Goal: Information Seeking & Learning: Check status

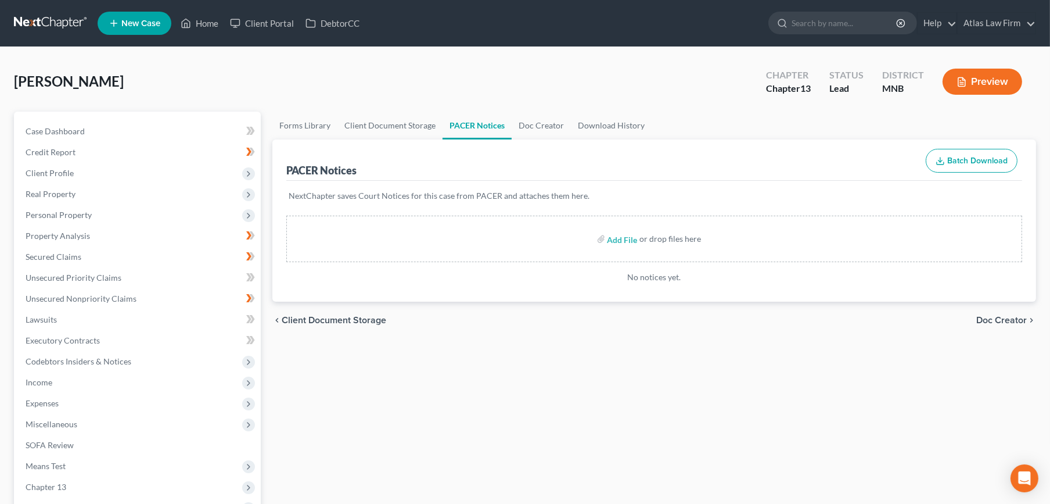
drag, startPoint x: 0, startPoint y: 0, endPoint x: 48, endPoint y: 24, distance: 53.8
click at [48, 24] on link at bounding box center [51, 23] width 74 height 21
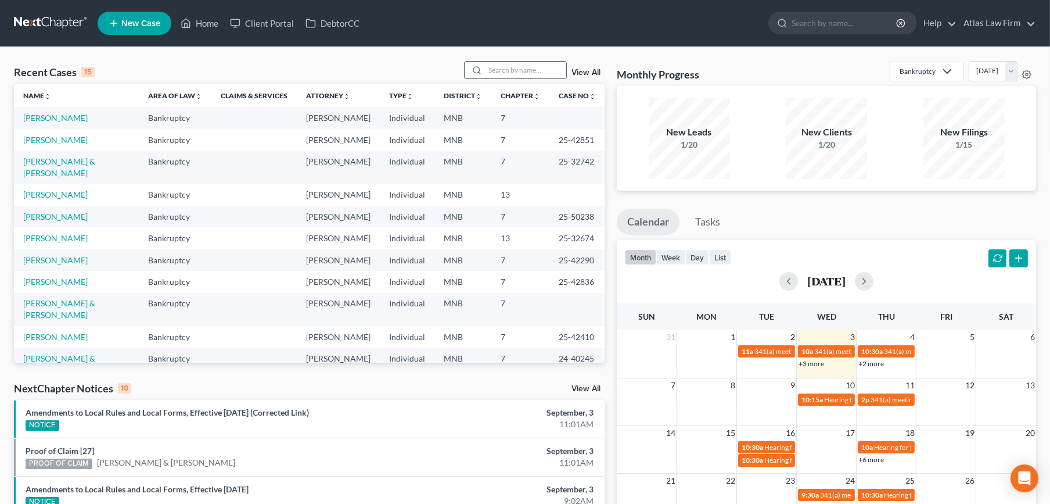
click at [505, 69] on input "search" at bounding box center [525, 70] width 81 height 17
click at [504, 69] on input "search" at bounding box center [525, 70] width 81 height 17
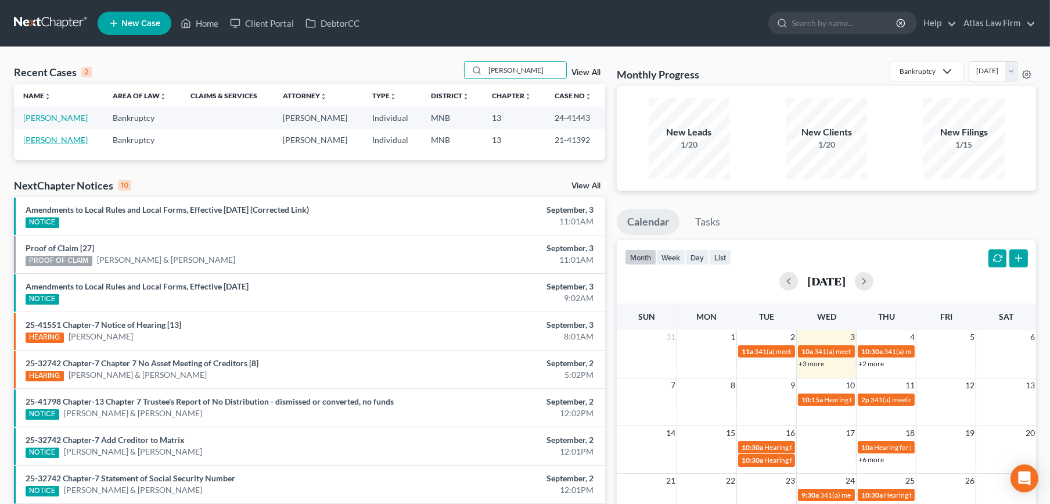
type input "[PERSON_NAME]"
click at [64, 138] on link "[PERSON_NAME]" at bounding box center [55, 140] width 64 height 10
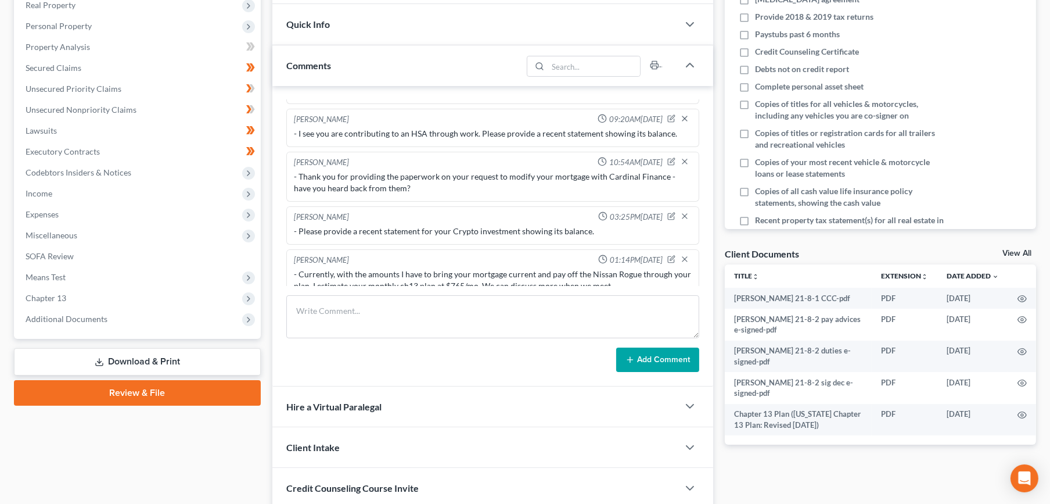
scroll to position [402, 0]
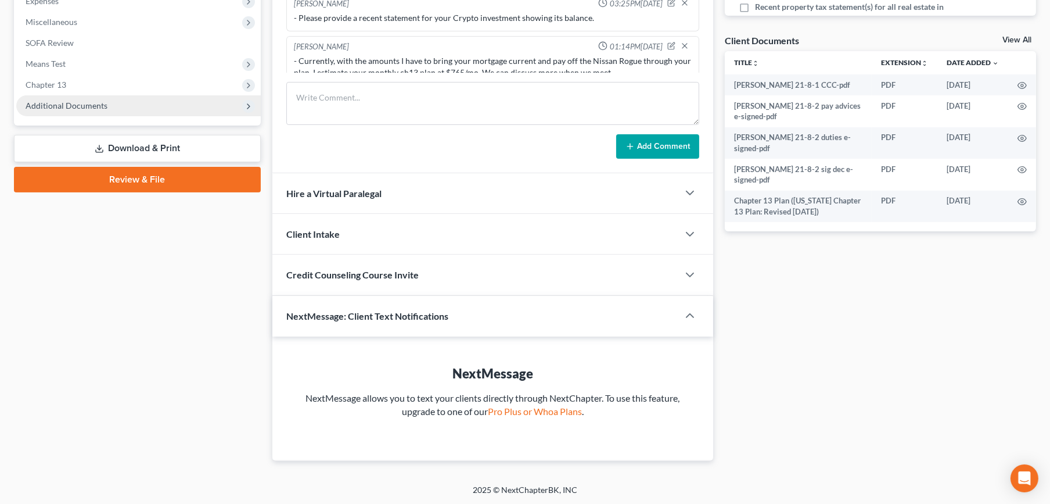
click at [96, 104] on span "Additional Documents" at bounding box center [67, 105] width 82 height 10
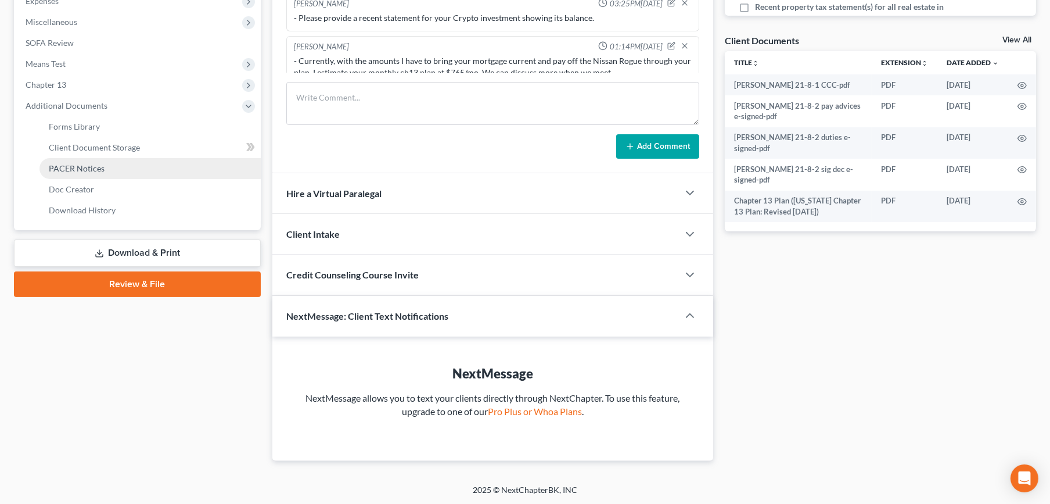
click at [95, 169] on span "PACER Notices" at bounding box center [77, 168] width 56 height 10
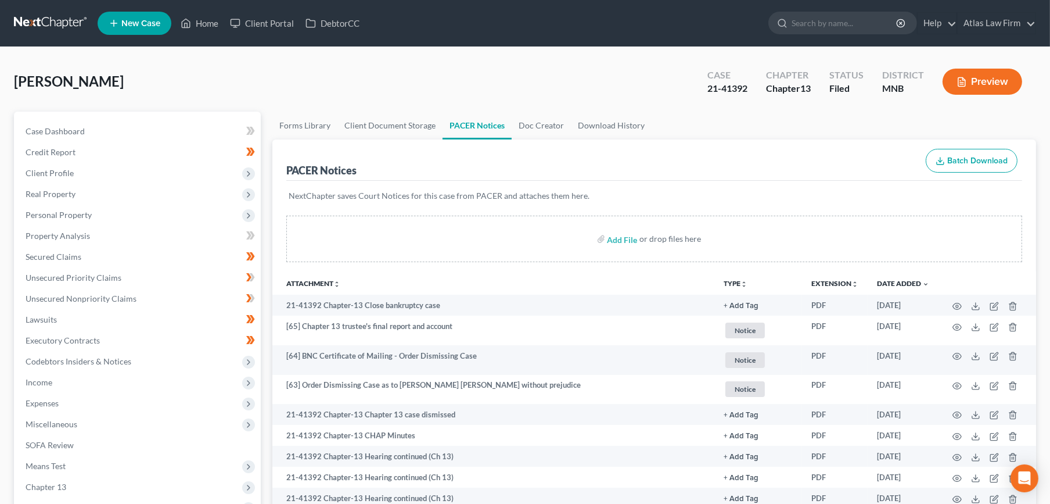
click at [55, 15] on link at bounding box center [51, 23] width 74 height 21
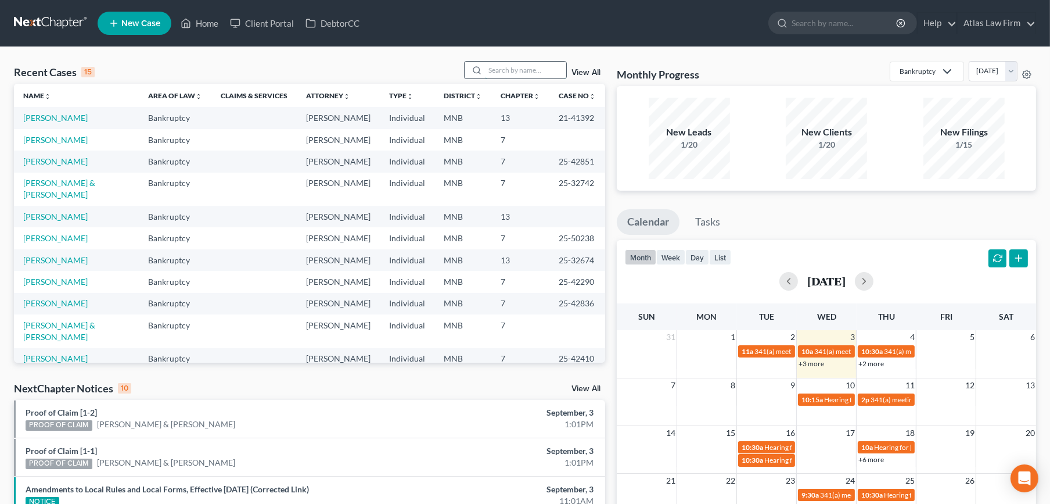
click at [510, 70] on input "search" at bounding box center [525, 70] width 81 height 17
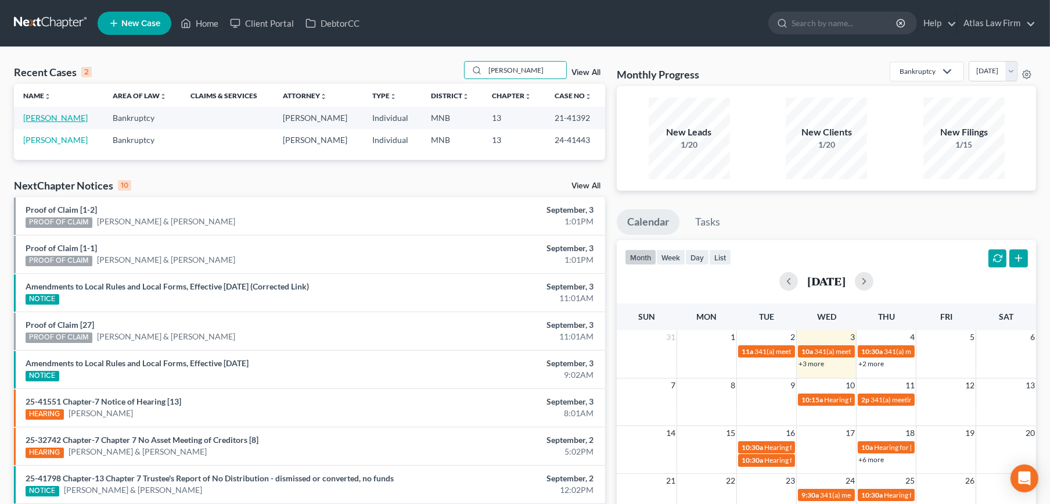
type input "[PERSON_NAME]"
click at [37, 118] on link "[PERSON_NAME]" at bounding box center [55, 118] width 64 height 10
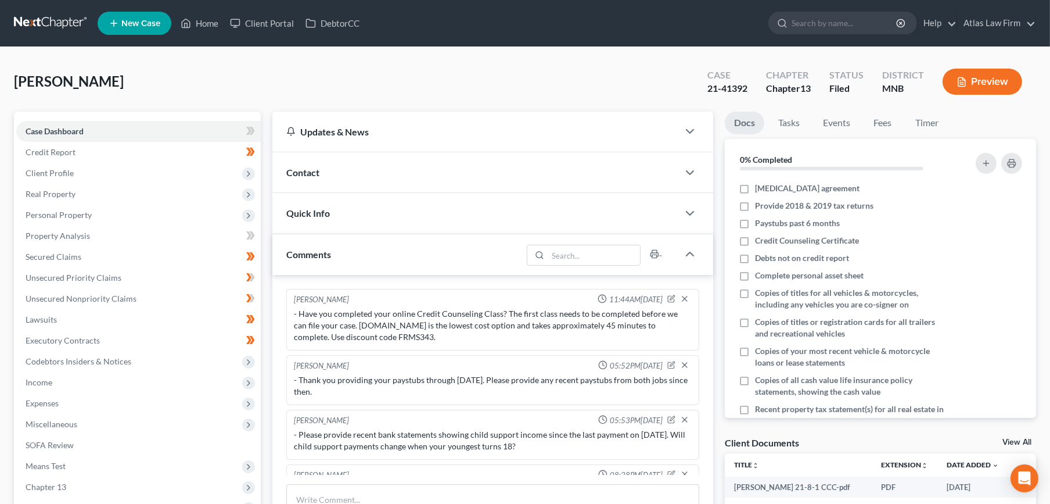
scroll to position [576, 0]
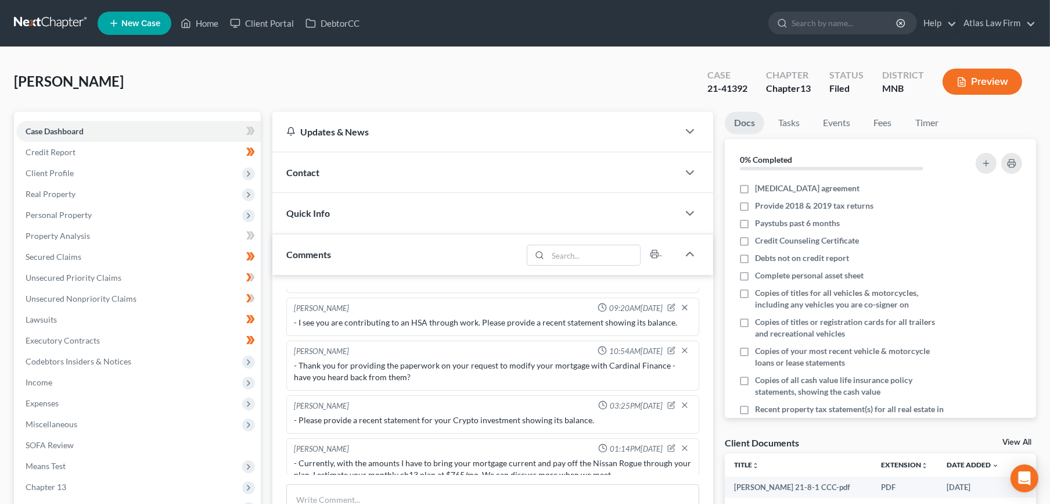
click at [34, 16] on link at bounding box center [51, 23] width 74 height 21
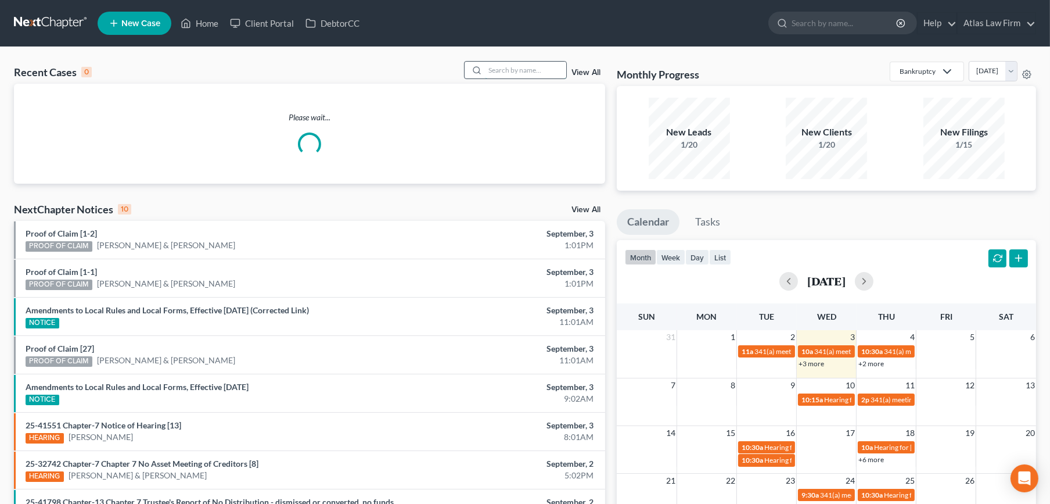
click at [498, 72] on input "search" at bounding box center [525, 70] width 81 height 17
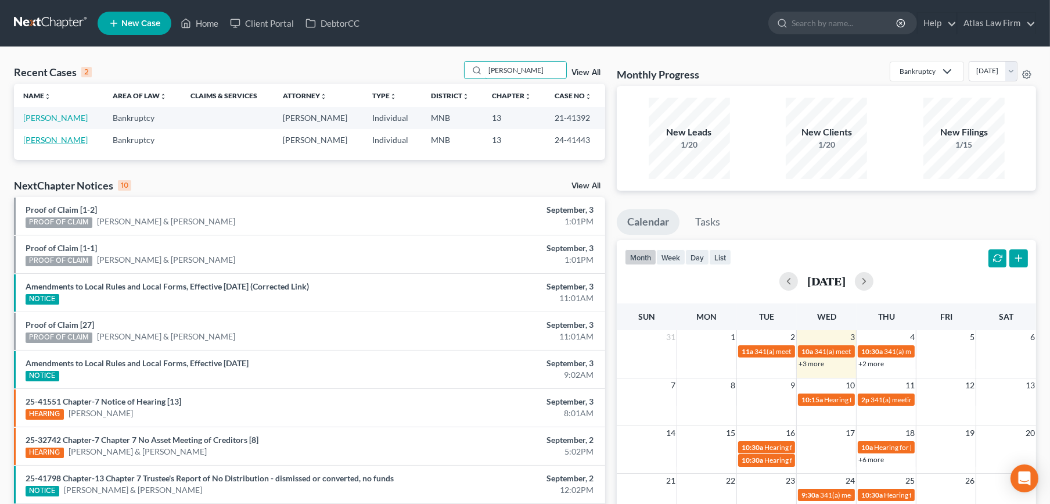
type input "[PERSON_NAME]"
click at [42, 138] on link "[PERSON_NAME]" at bounding box center [55, 140] width 64 height 10
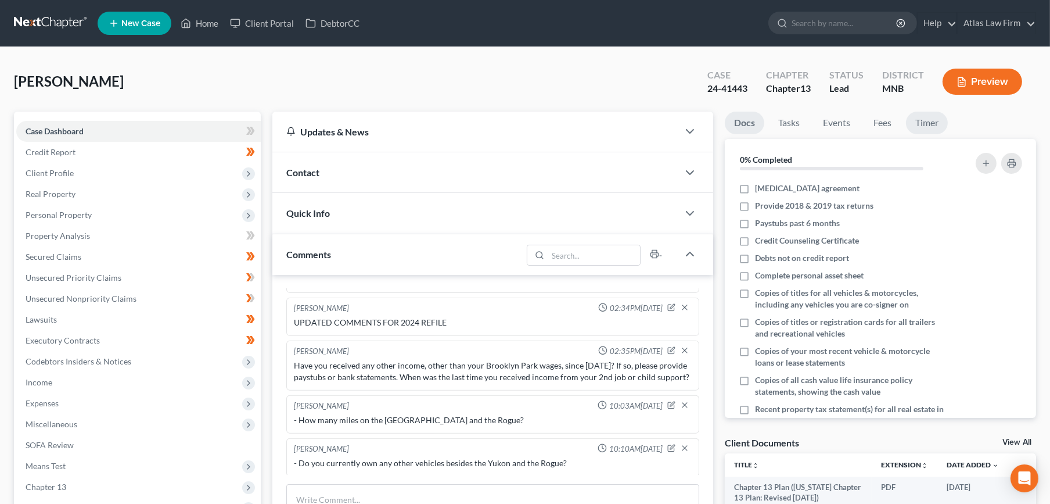
click at [930, 116] on link "Timer" at bounding box center [927, 123] width 42 height 23
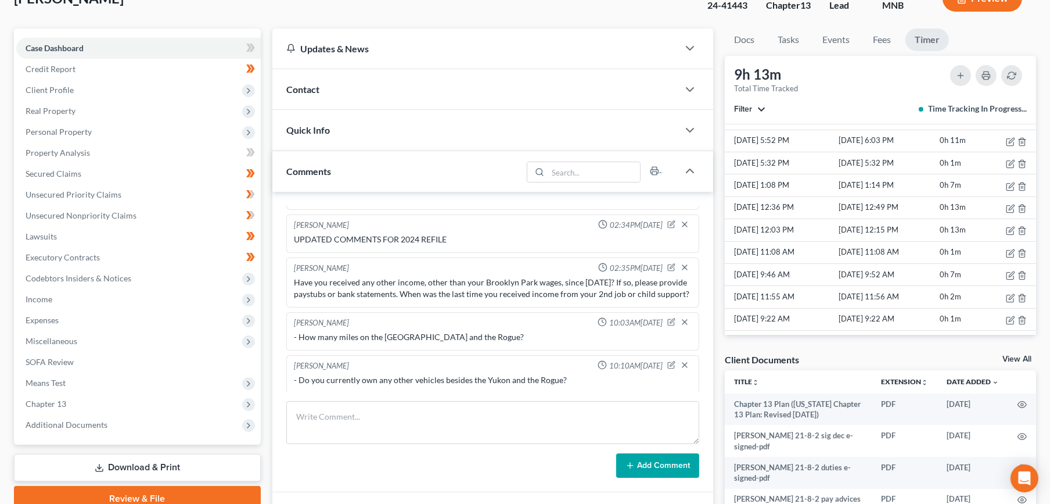
scroll to position [258, 0]
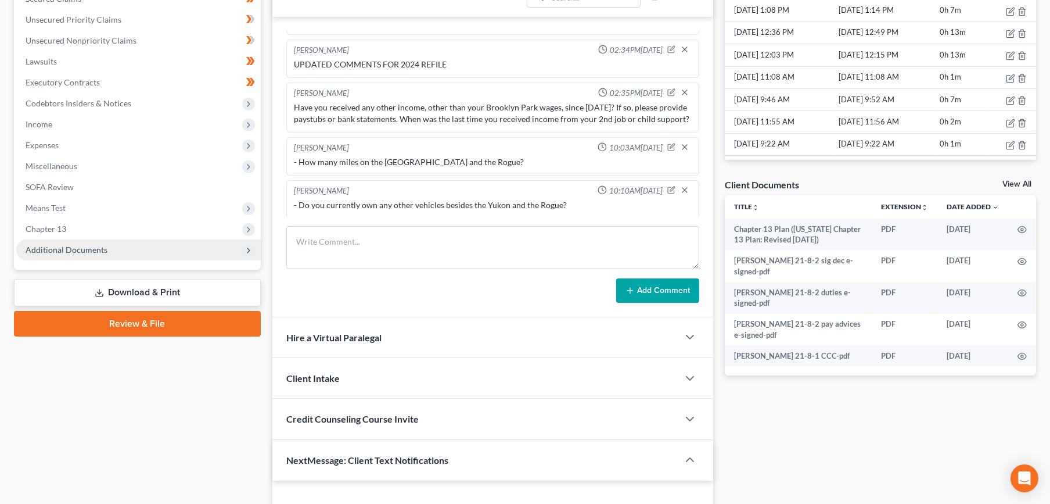
click at [74, 245] on span "Additional Documents" at bounding box center [67, 250] width 82 height 10
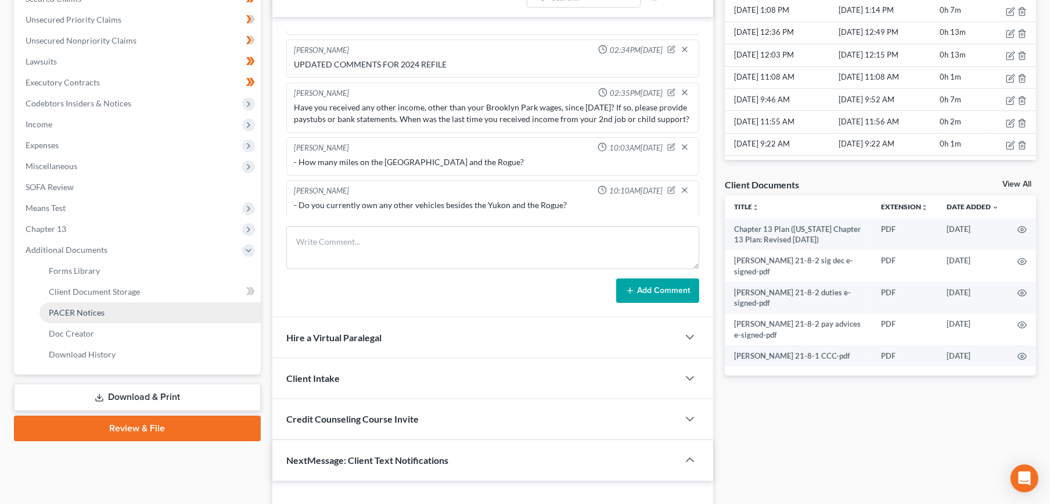
click at [89, 307] on span "PACER Notices" at bounding box center [77, 312] width 56 height 10
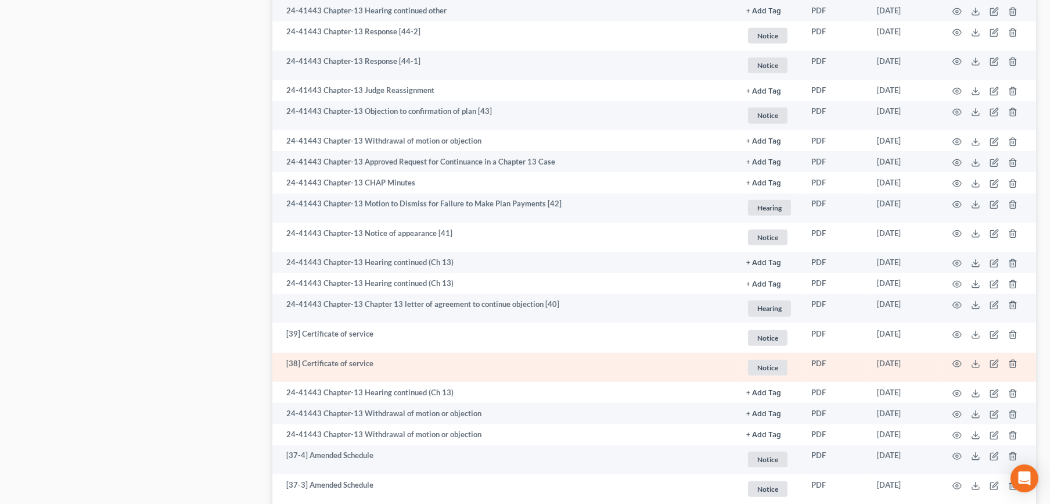
scroll to position [1096, 0]
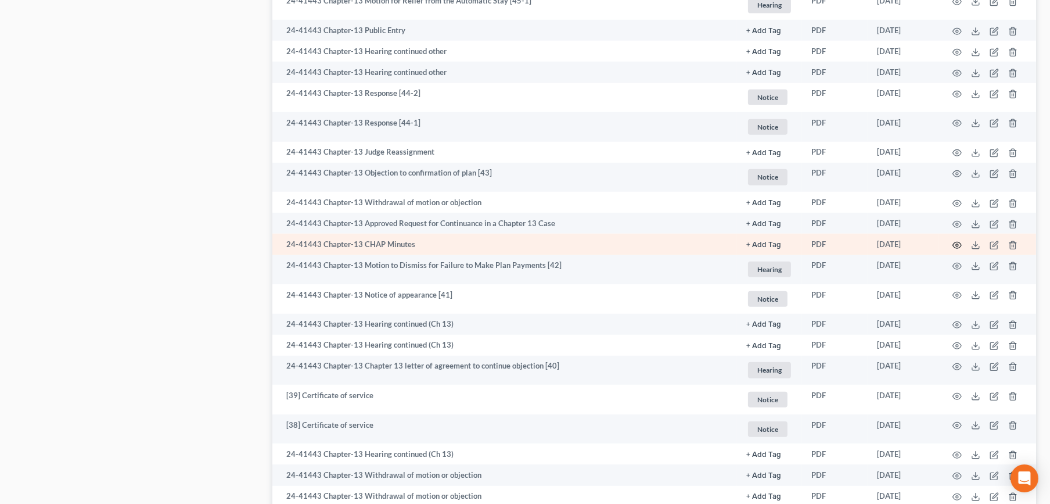
click at [956, 247] on icon "button" at bounding box center [956, 244] width 9 height 9
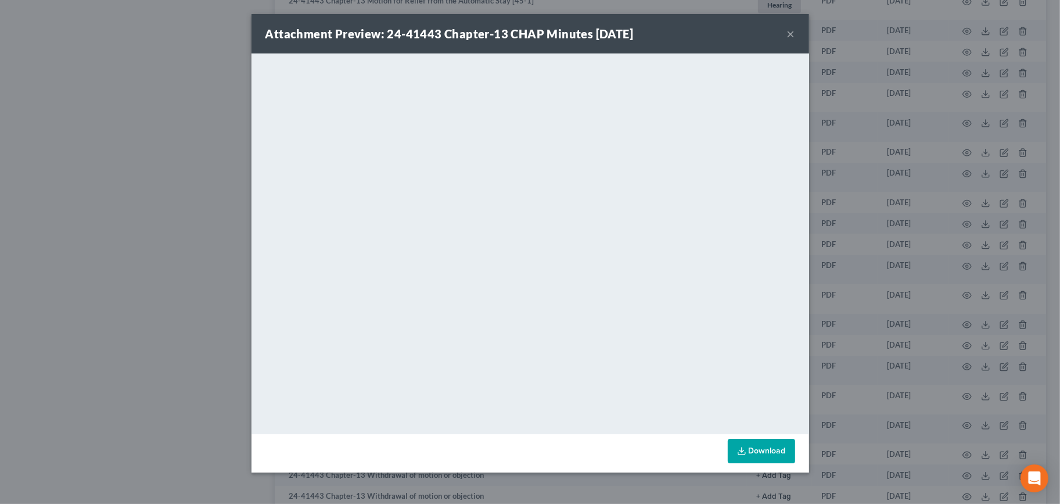
click at [792, 35] on button "×" at bounding box center [791, 34] width 8 height 14
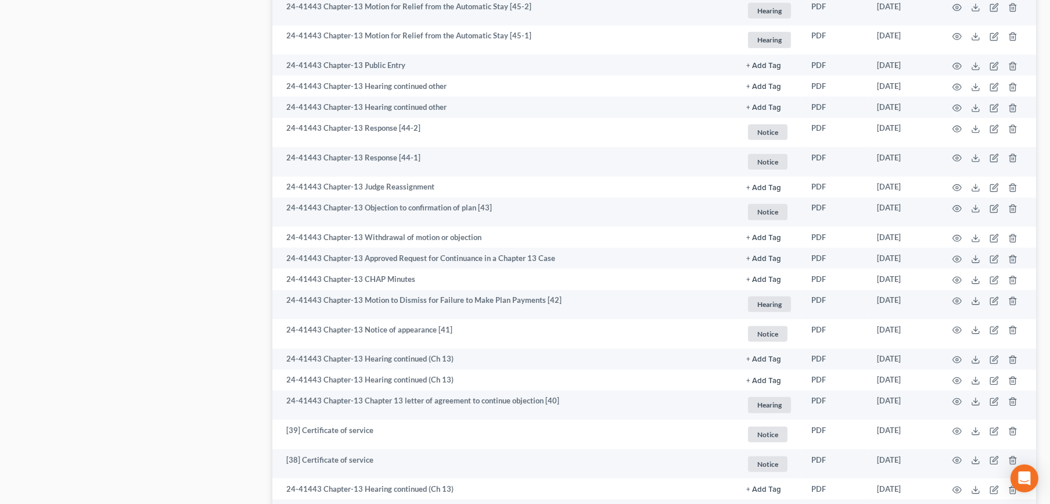
scroll to position [1032, 0]
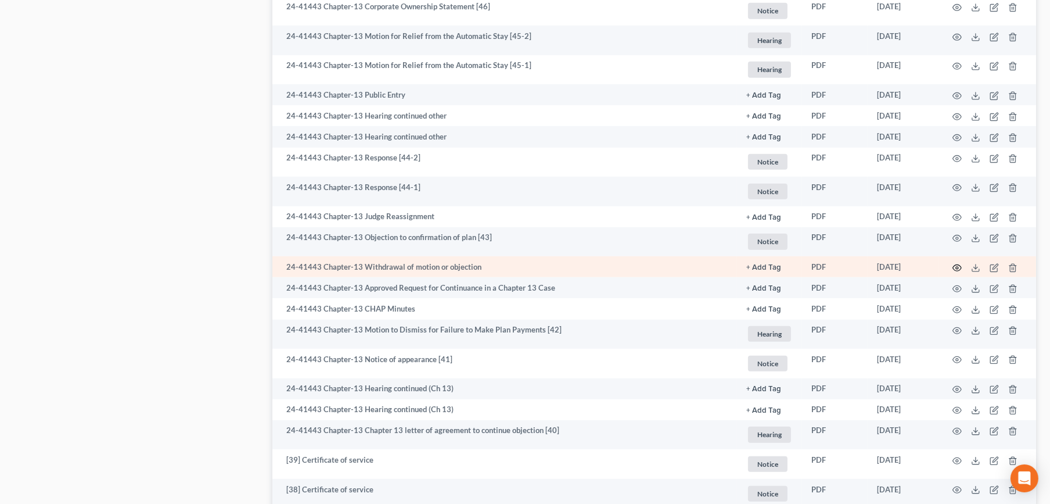
click at [954, 268] on icon "button" at bounding box center [956, 267] width 9 height 9
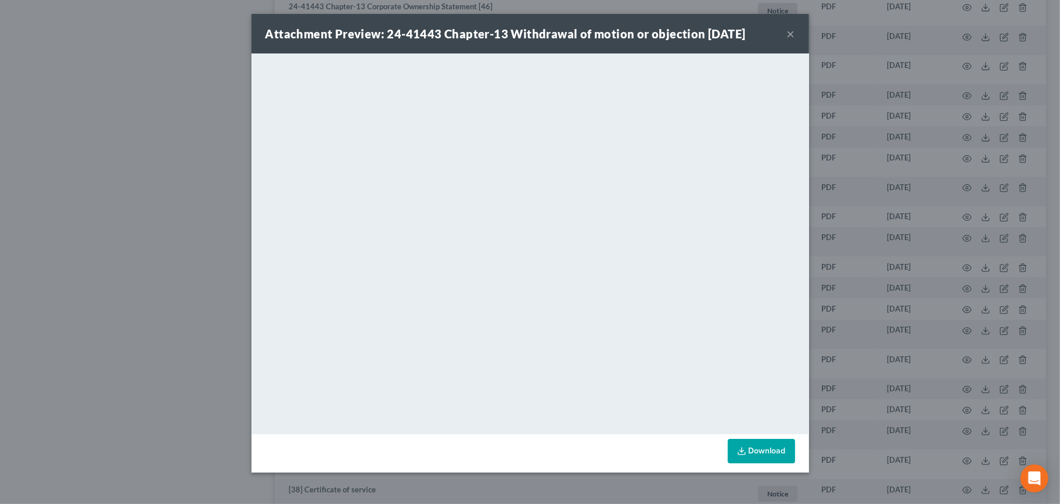
click at [789, 37] on button "×" at bounding box center [791, 34] width 8 height 14
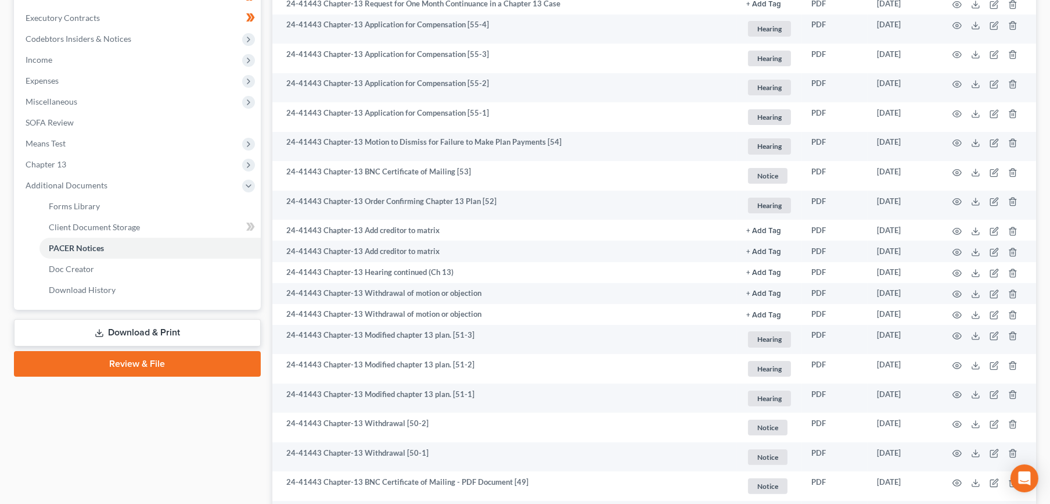
scroll to position [0, 0]
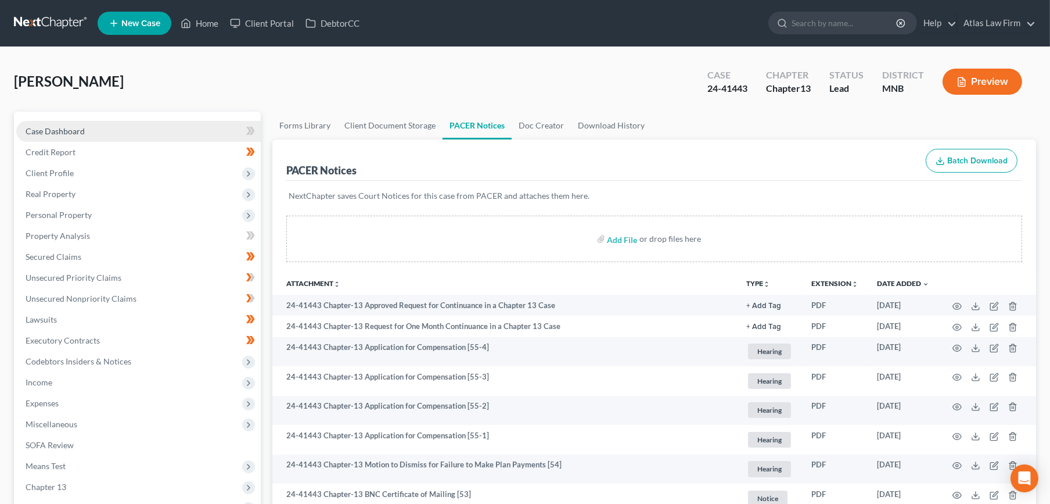
click at [60, 130] on span "Case Dashboard" at bounding box center [55, 131] width 59 height 10
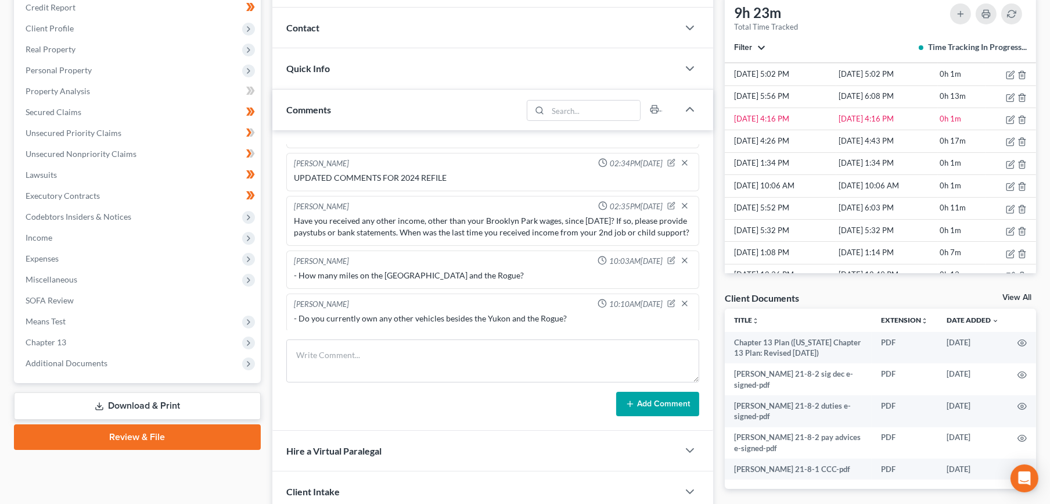
scroll to position [387, 0]
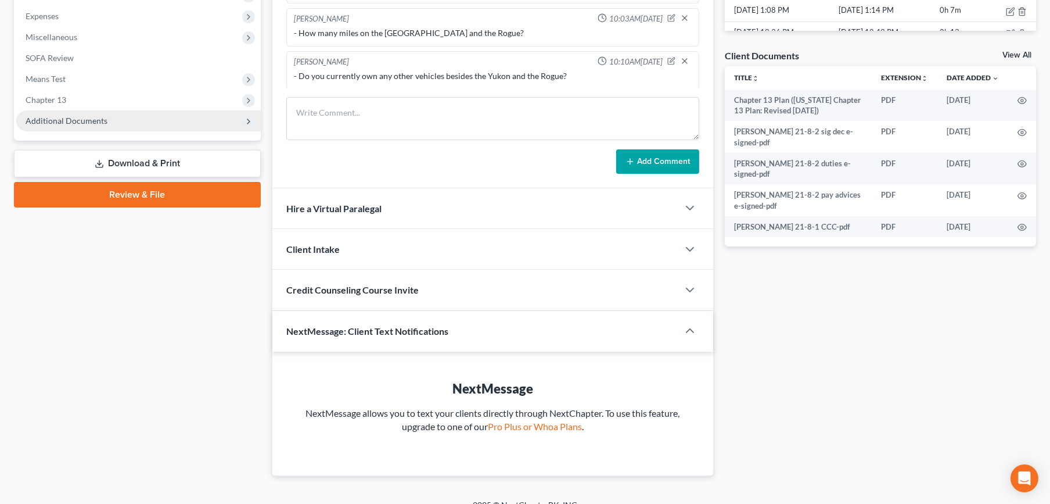
click at [79, 116] on span "Additional Documents" at bounding box center [67, 121] width 82 height 10
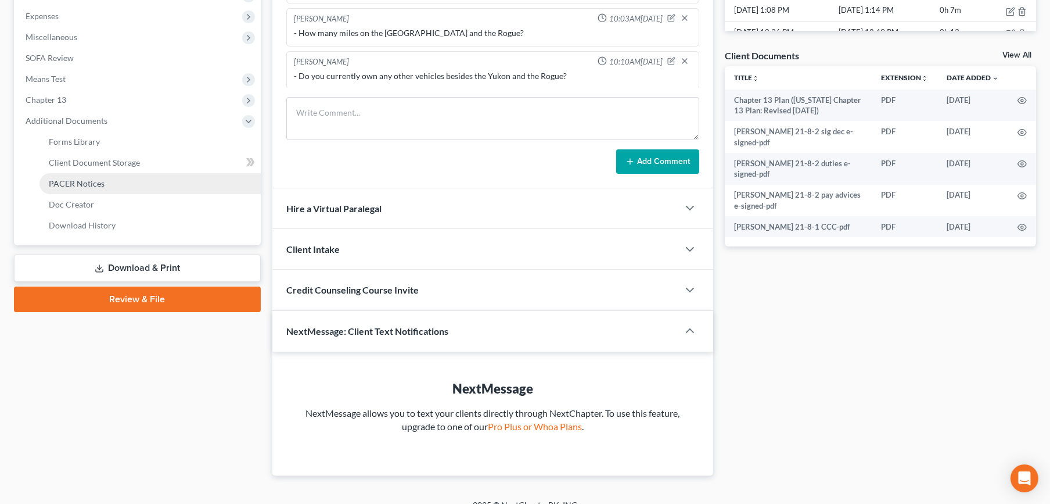
click at [88, 181] on span "PACER Notices" at bounding box center [77, 183] width 56 height 10
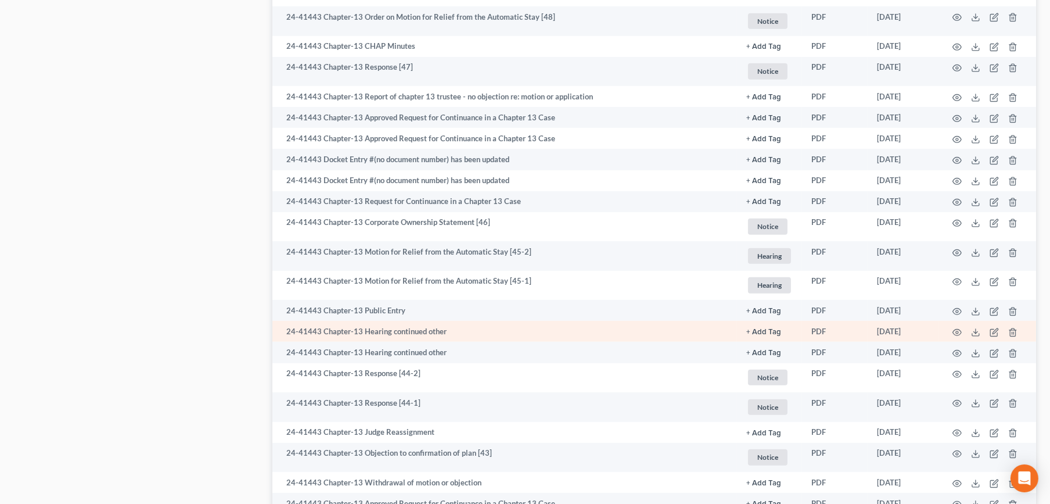
scroll to position [839, 0]
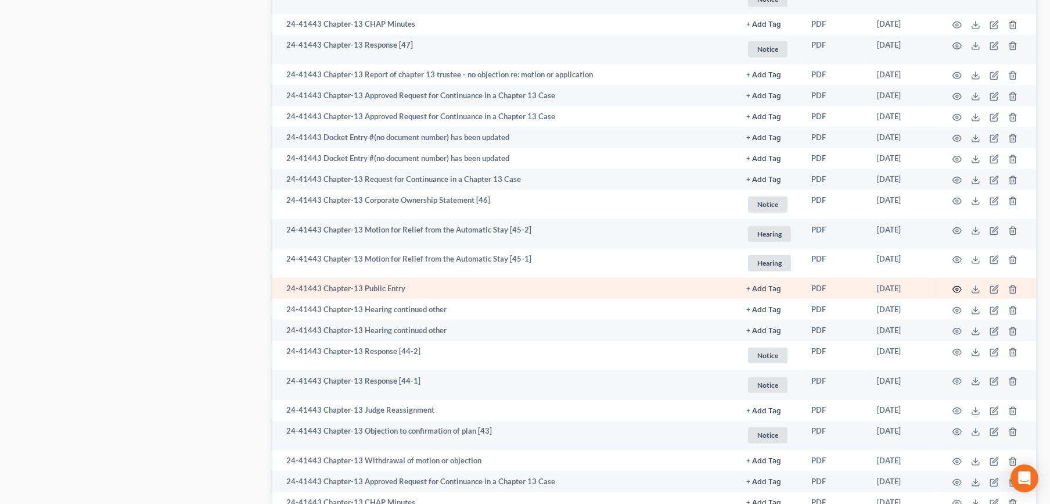
click at [954, 292] on icon "button" at bounding box center [957, 289] width 9 height 6
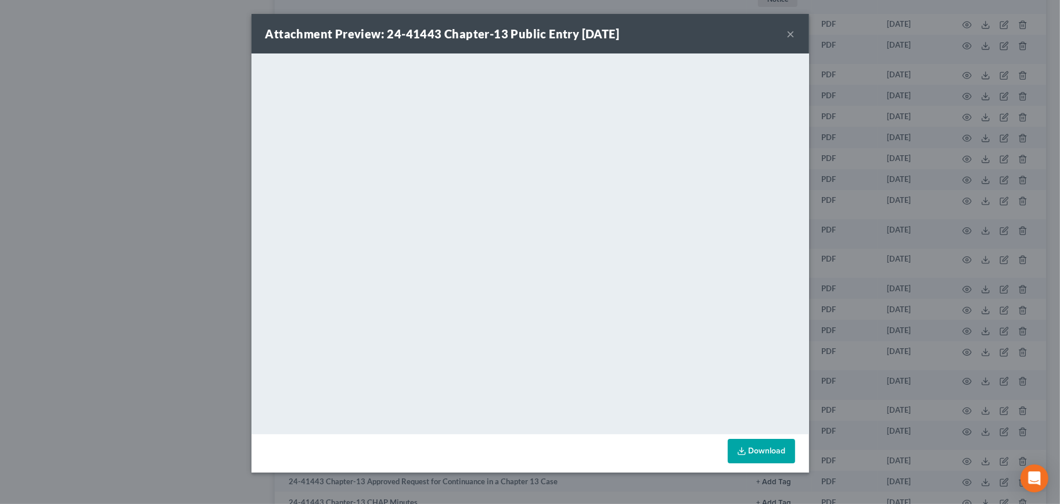
click at [788, 36] on button "×" at bounding box center [791, 34] width 8 height 14
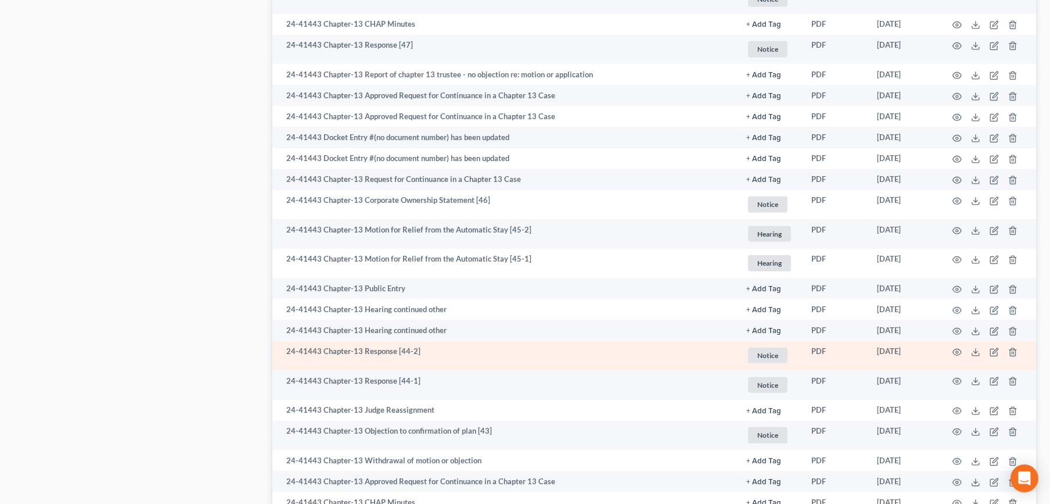
scroll to position [774, 0]
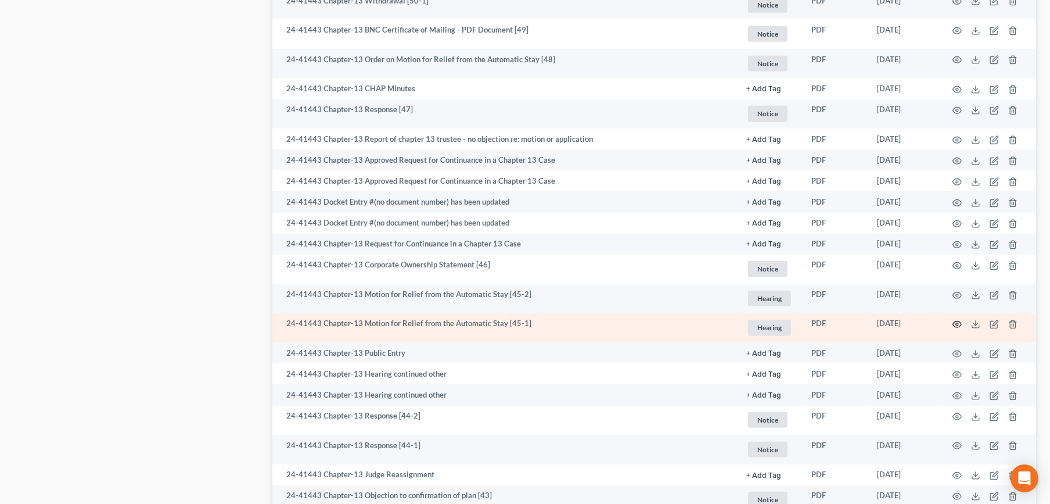
click at [957, 325] on icon "button" at bounding box center [956, 323] width 9 height 9
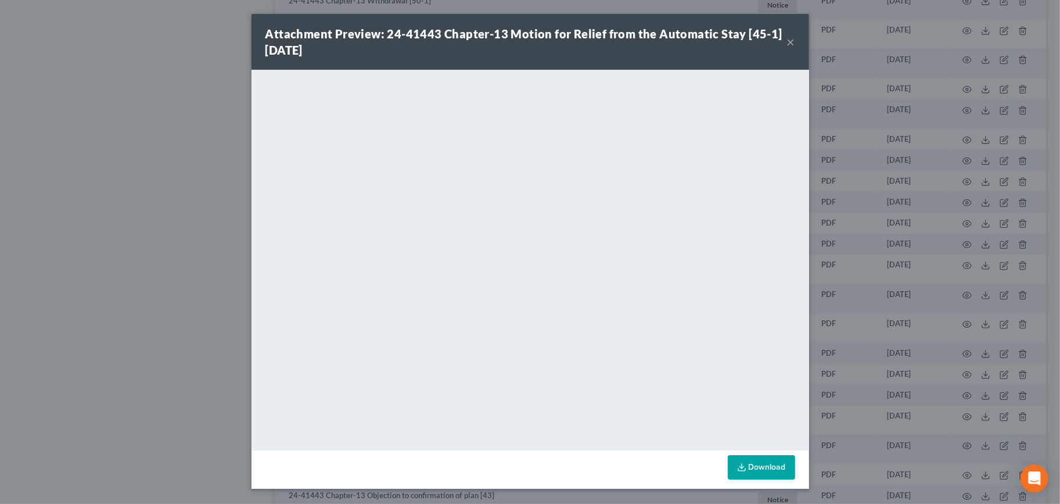
click at [788, 42] on button "×" at bounding box center [791, 42] width 8 height 14
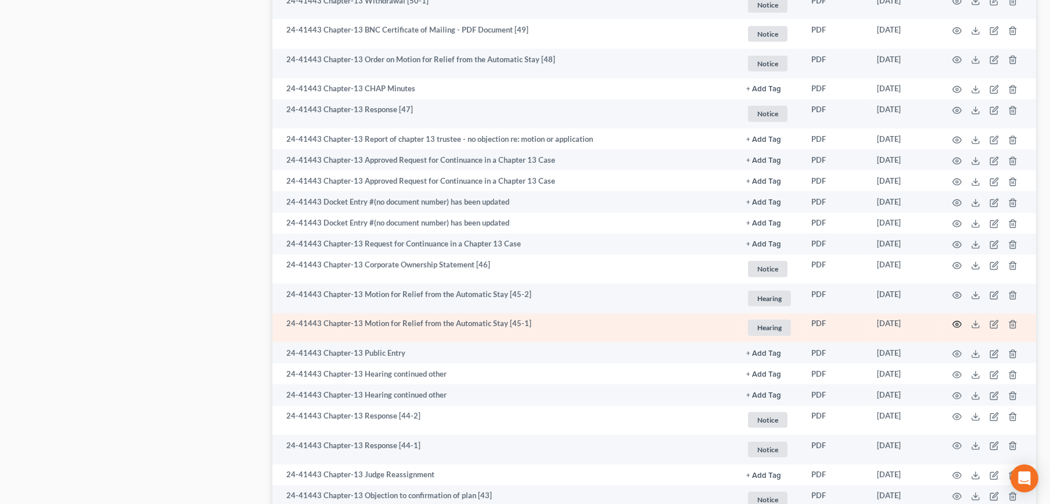
click at [958, 324] on circle "button" at bounding box center [957, 324] width 2 height 2
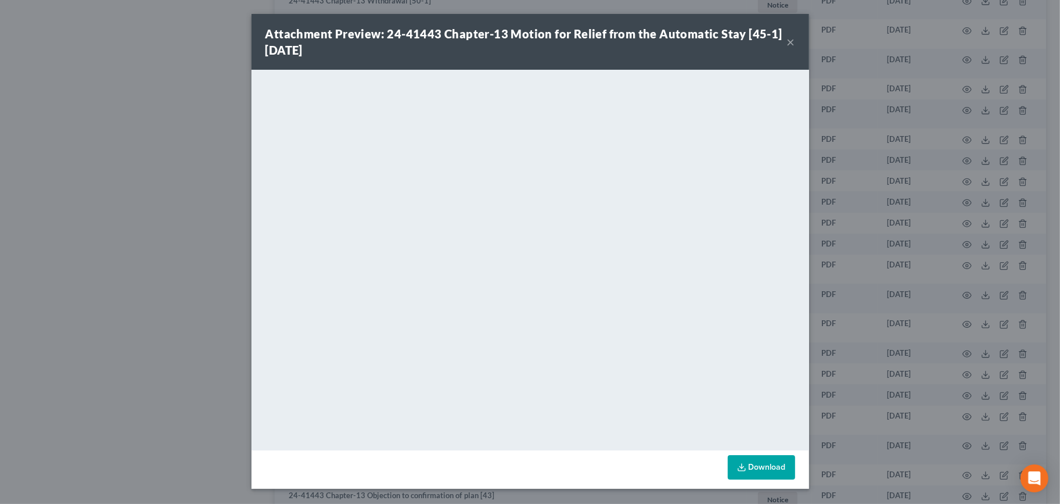
click at [789, 38] on button "×" at bounding box center [791, 42] width 8 height 14
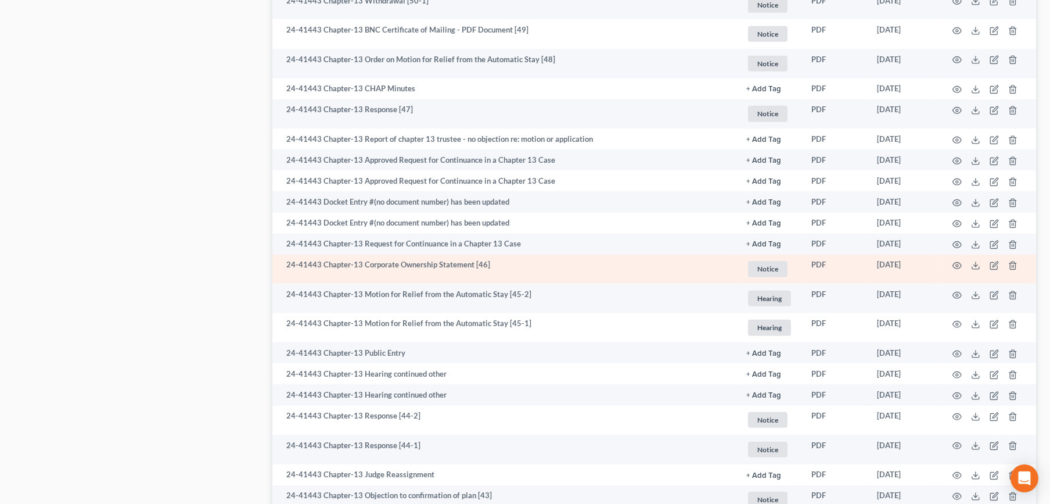
scroll to position [710, 0]
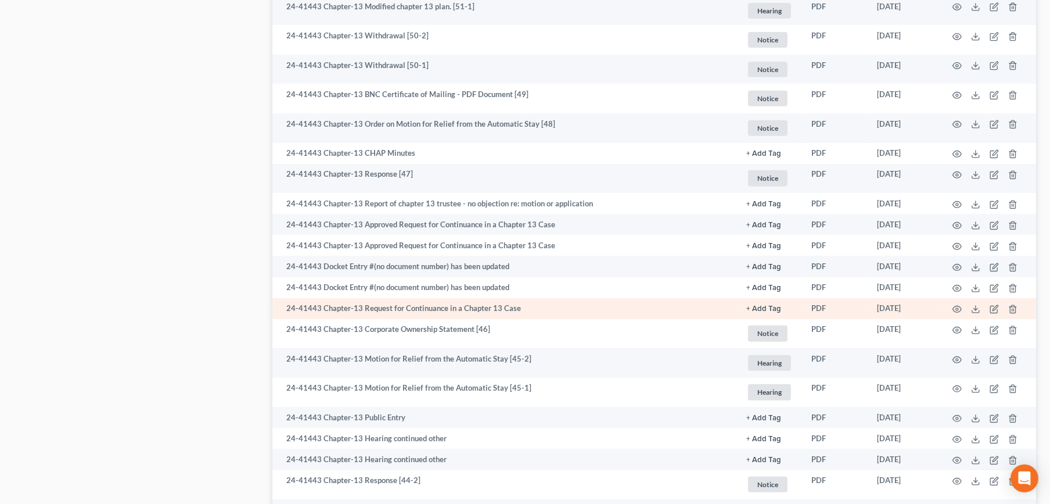
click at [951, 311] on td at bounding box center [988, 308] width 98 height 21
click at [959, 312] on icon "button" at bounding box center [956, 308] width 9 height 9
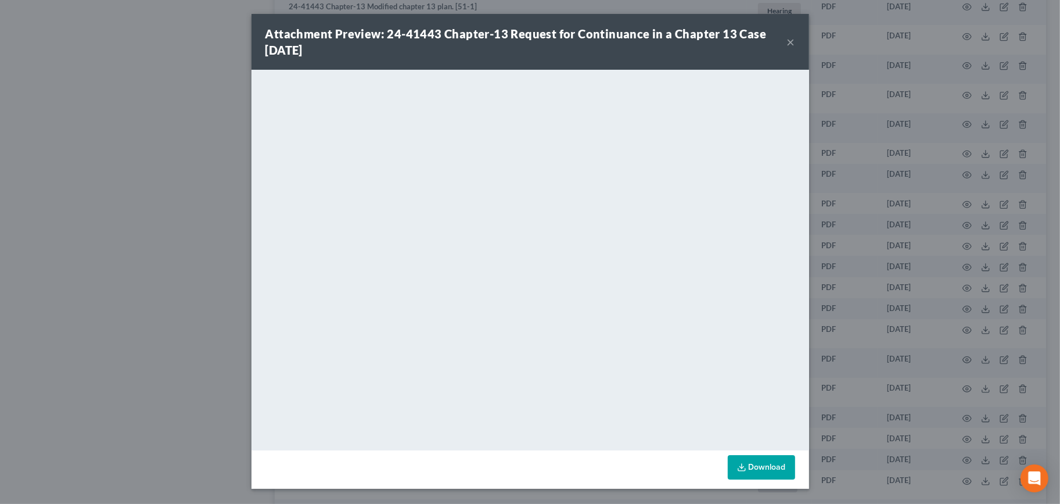
click at [791, 39] on button "×" at bounding box center [791, 42] width 8 height 14
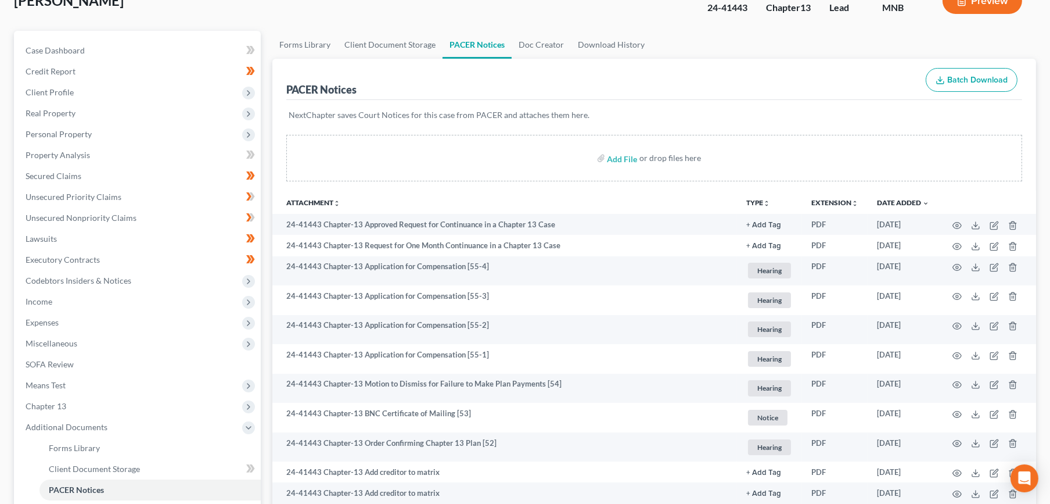
scroll to position [0, 0]
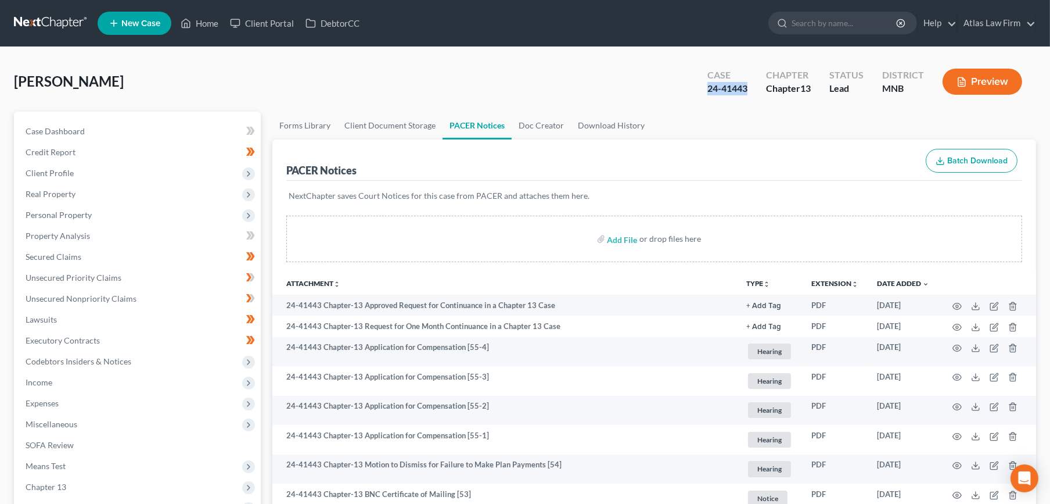
drag, startPoint x: 750, startPoint y: 89, endPoint x: 707, endPoint y: 93, distance: 43.2
click at [707, 93] on div "Case 24-41443" at bounding box center [727, 83] width 59 height 34
copy div "24-41443"
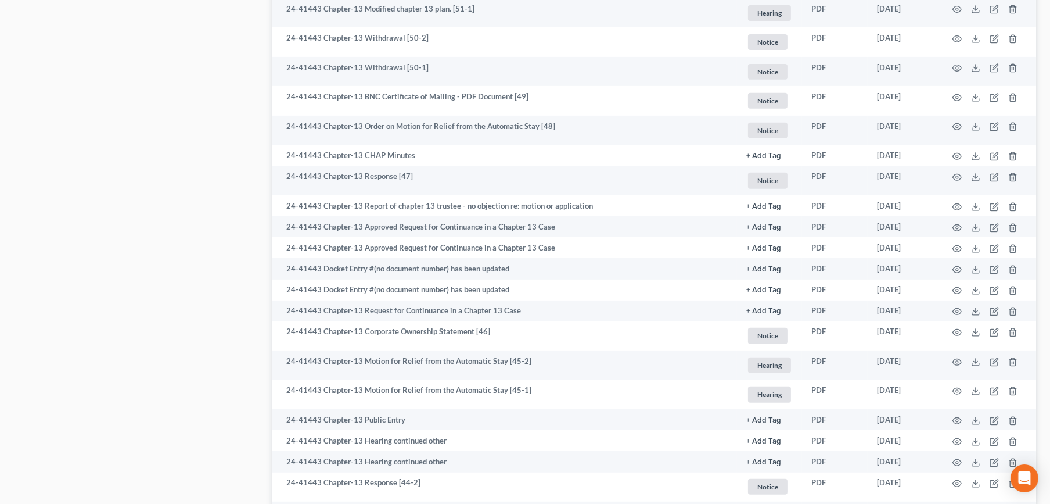
scroll to position [710, 0]
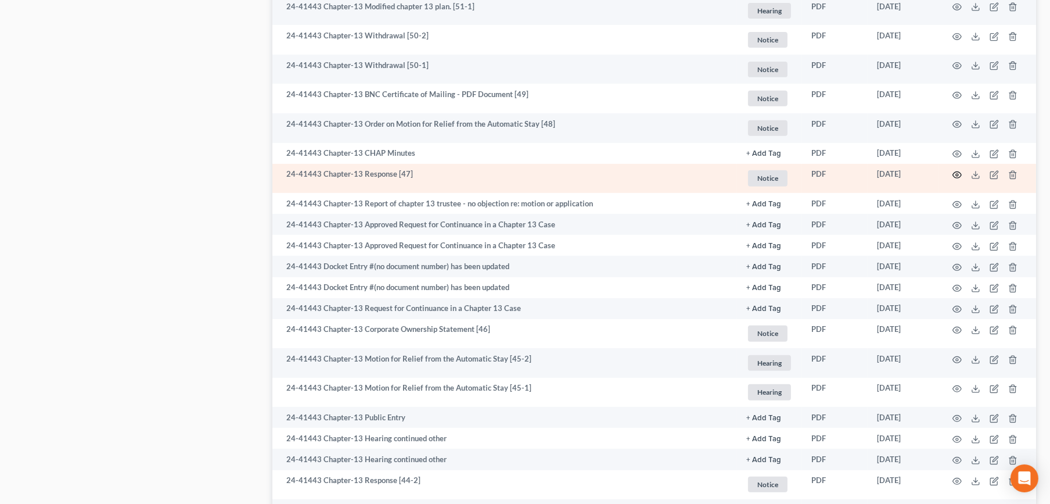
click at [957, 176] on circle "button" at bounding box center [957, 175] width 2 height 2
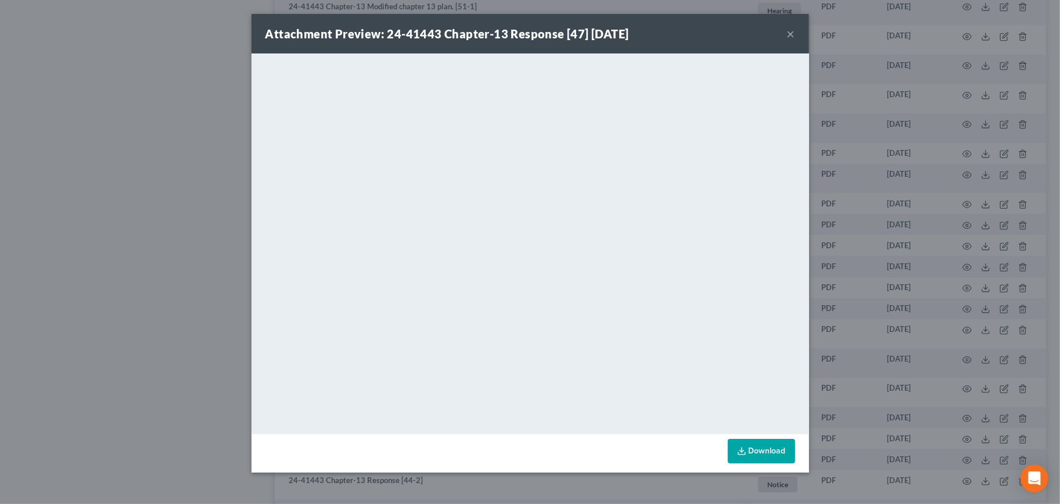
click at [793, 35] on button "×" at bounding box center [791, 34] width 8 height 14
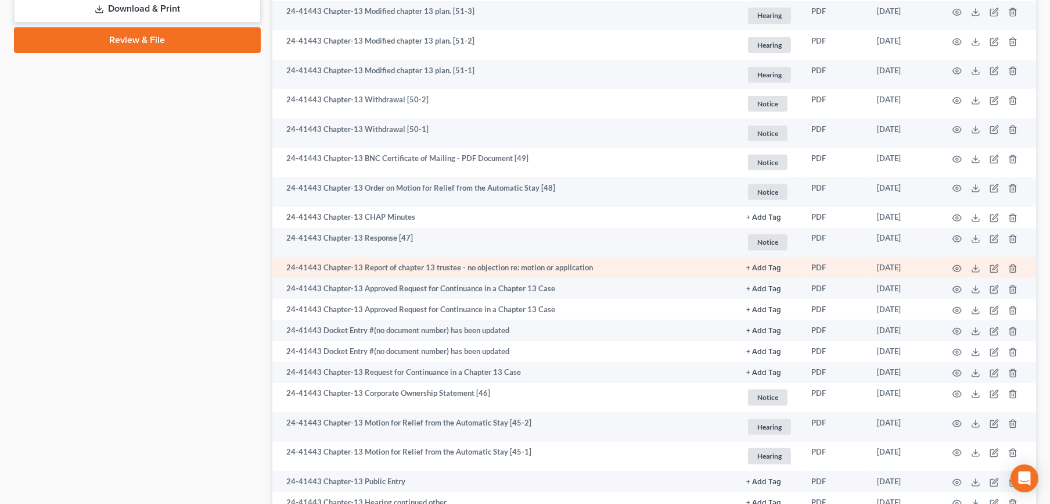
scroll to position [645, 0]
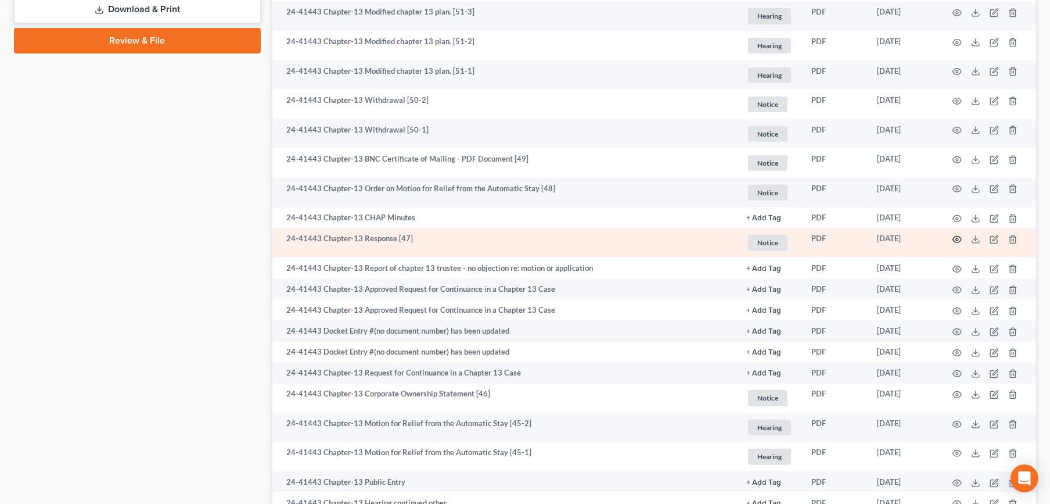
click at [959, 241] on icon "button" at bounding box center [956, 239] width 9 height 9
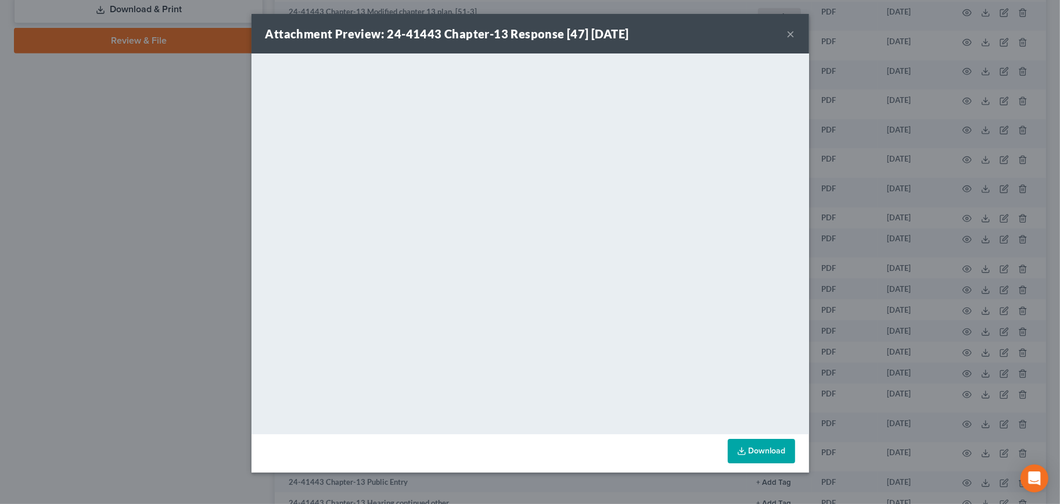
click at [791, 35] on button "×" at bounding box center [791, 34] width 8 height 14
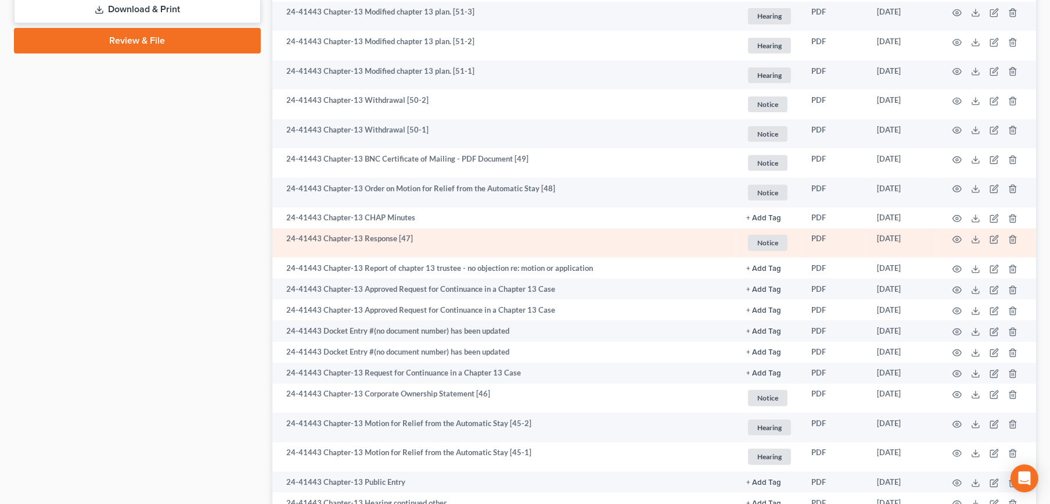
scroll to position [581, 0]
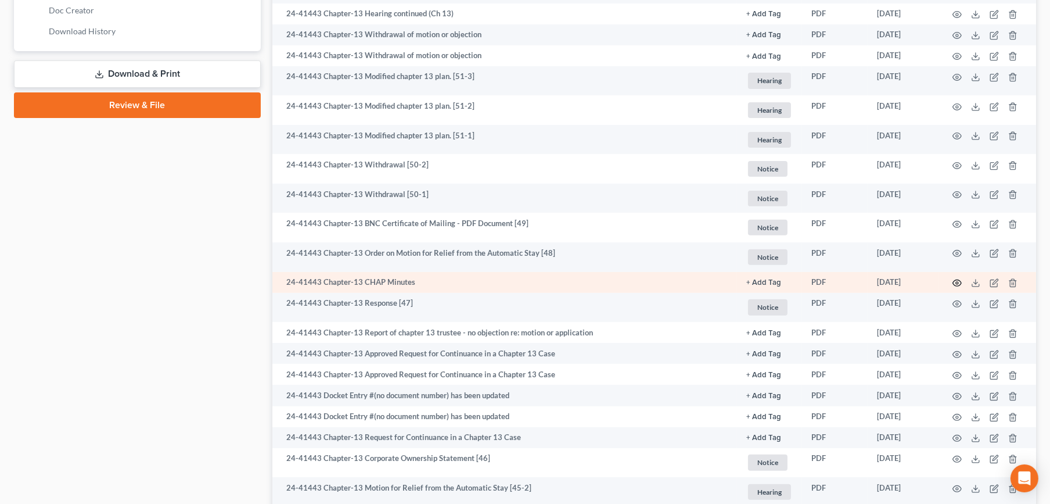
click at [958, 279] on icon "button" at bounding box center [956, 282] width 9 height 9
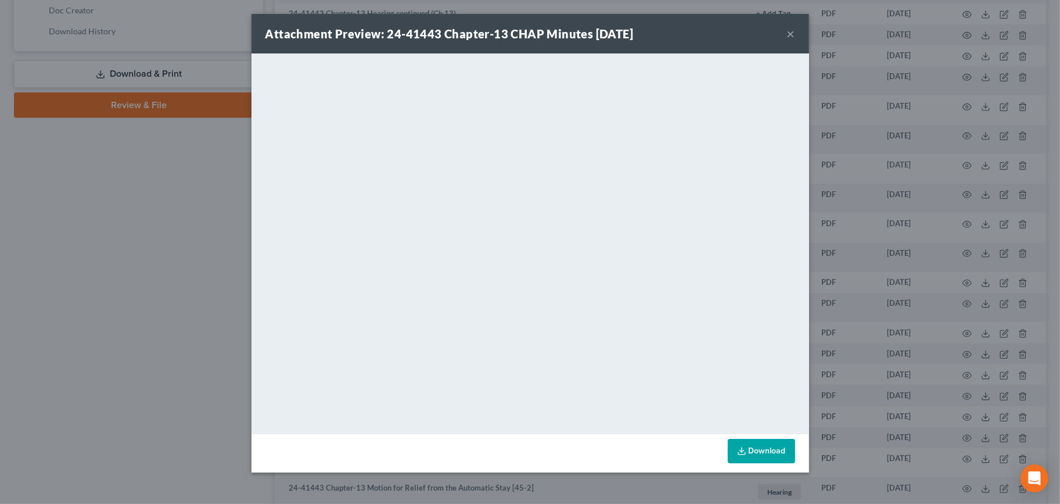
click at [790, 34] on button "×" at bounding box center [791, 34] width 8 height 14
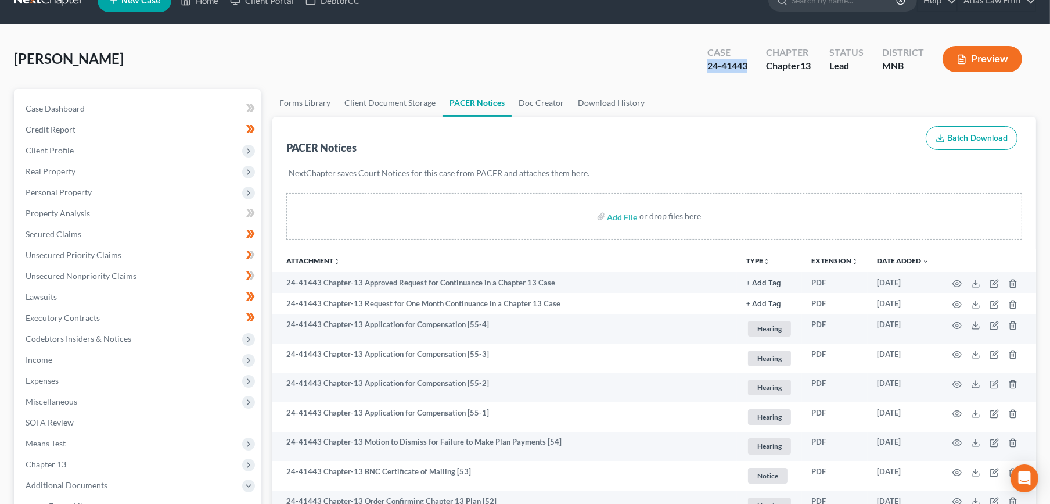
scroll to position [0, 0]
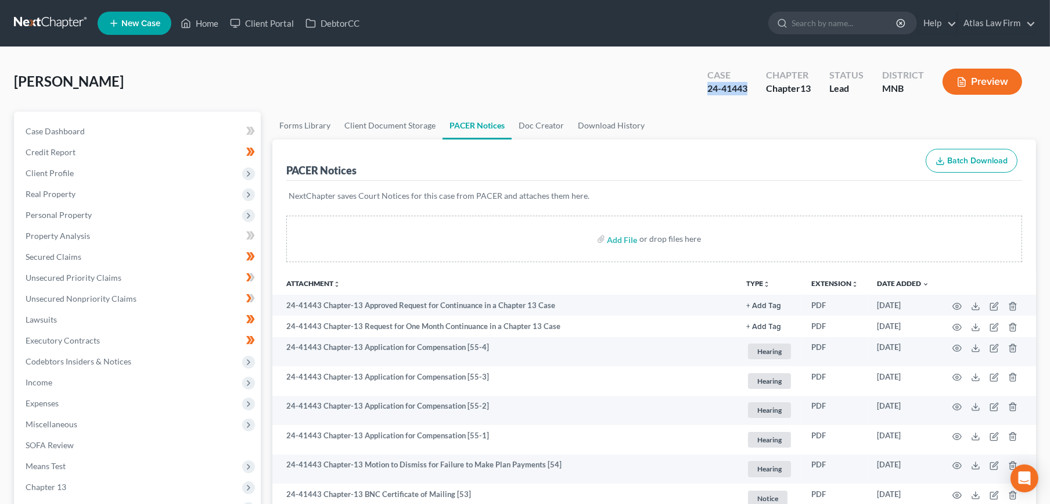
click at [755, 100] on div "Case 24-41443 Chapter Chapter 13 Status Lead District MNB Preview" at bounding box center [864, 81] width 343 height 41
drag, startPoint x: 754, startPoint y: 88, endPoint x: 706, endPoint y: 85, distance: 48.8
click at [706, 85] on div "Case 24-41443" at bounding box center [727, 83] width 59 height 34
copy div "24-41443"
click at [53, 26] on link at bounding box center [51, 23] width 74 height 21
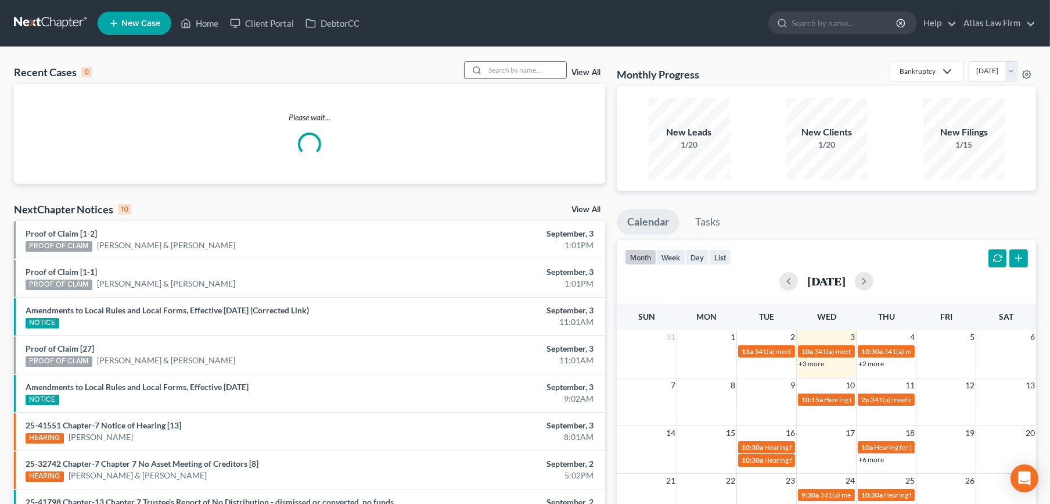
click at [496, 71] on input "search" at bounding box center [525, 70] width 81 height 17
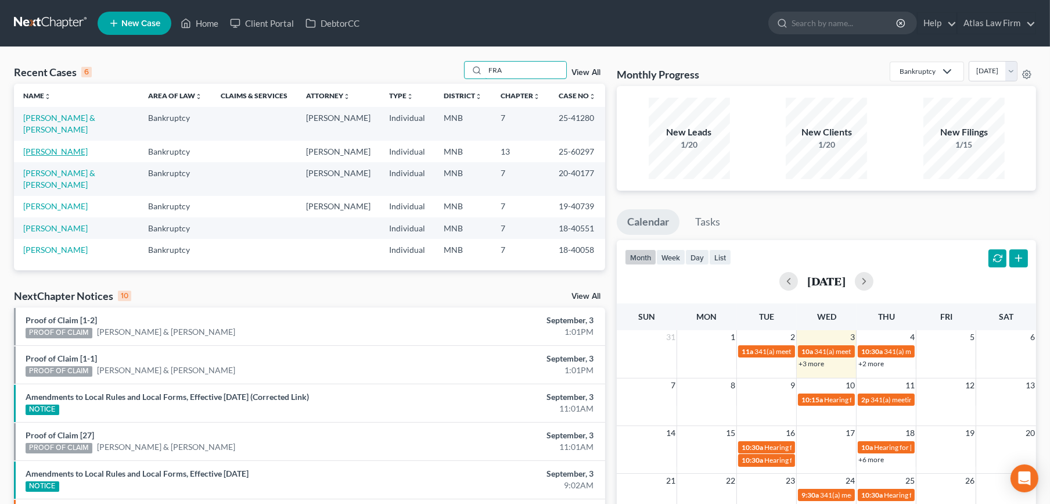
type input "FRA"
click at [72, 146] on link "[PERSON_NAME]" at bounding box center [55, 151] width 64 height 10
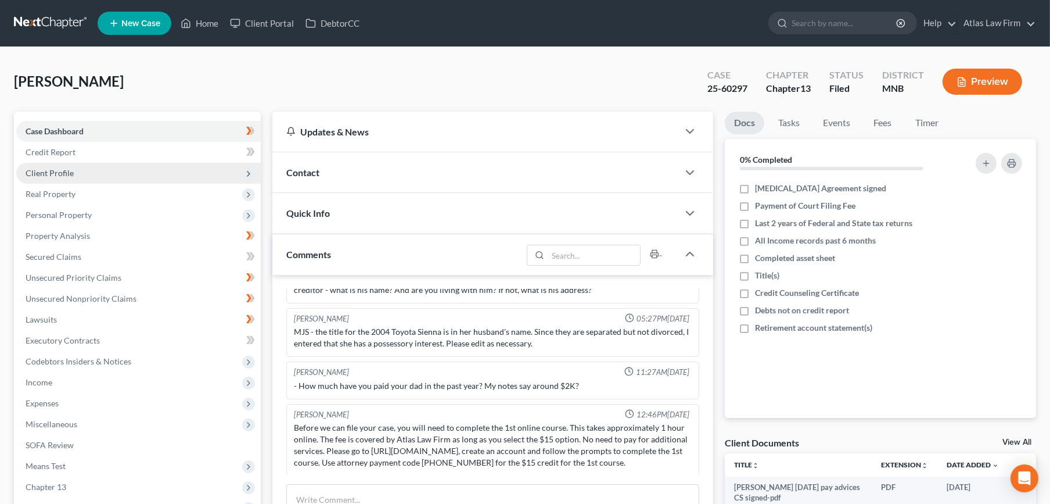
click at [82, 166] on span "Client Profile" at bounding box center [138, 173] width 245 height 21
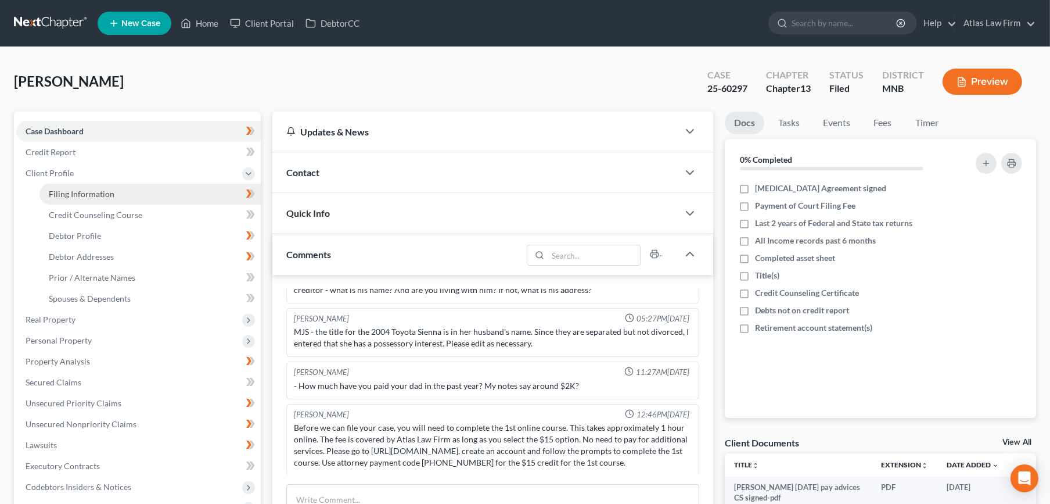
click at [88, 181] on span "Client Profile" at bounding box center [138, 173] width 245 height 21
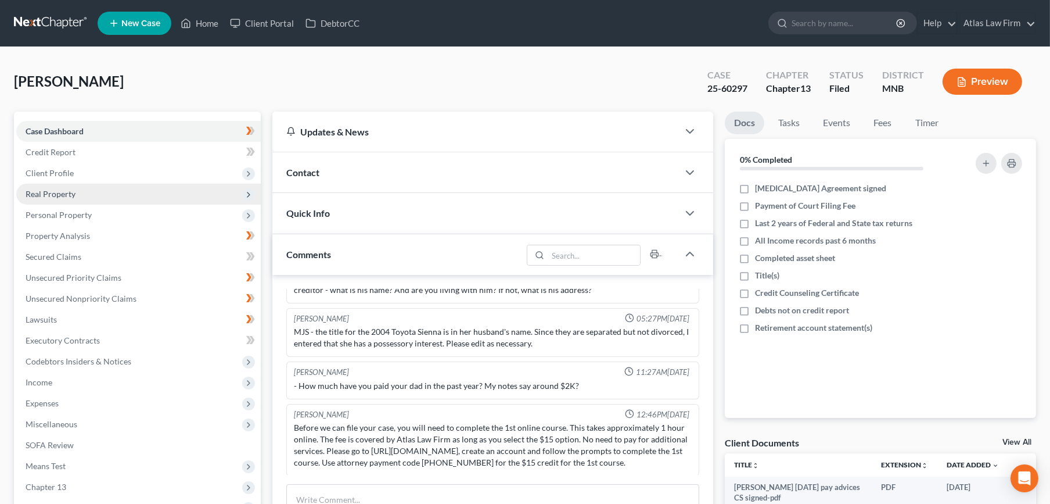
click at [92, 193] on ul "Case Dashboard Payments Invoices Payments Payments Credit Report Client Profile" at bounding box center [138, 319] width 245 height 397
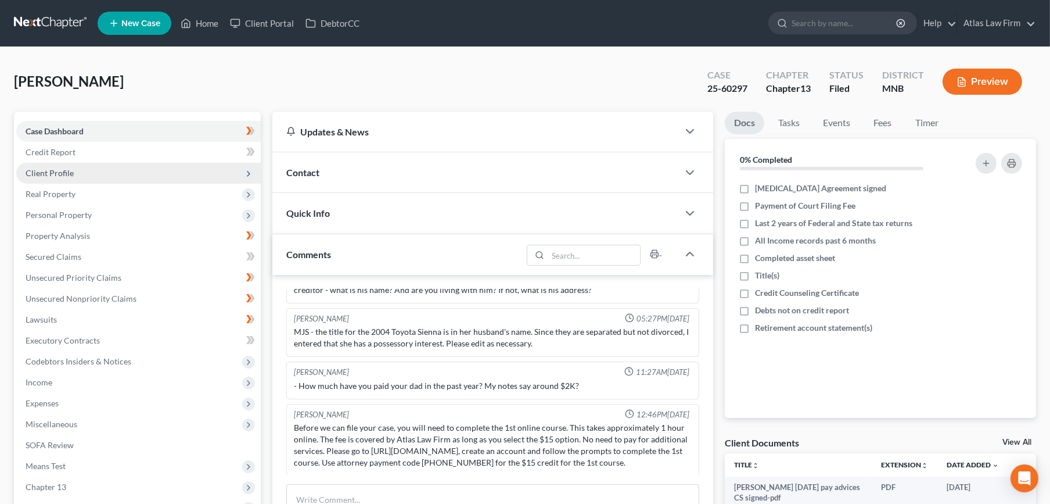
click at [87, 172] on span "Client Profile" at bounding box center [138, 173] width 245 height 21
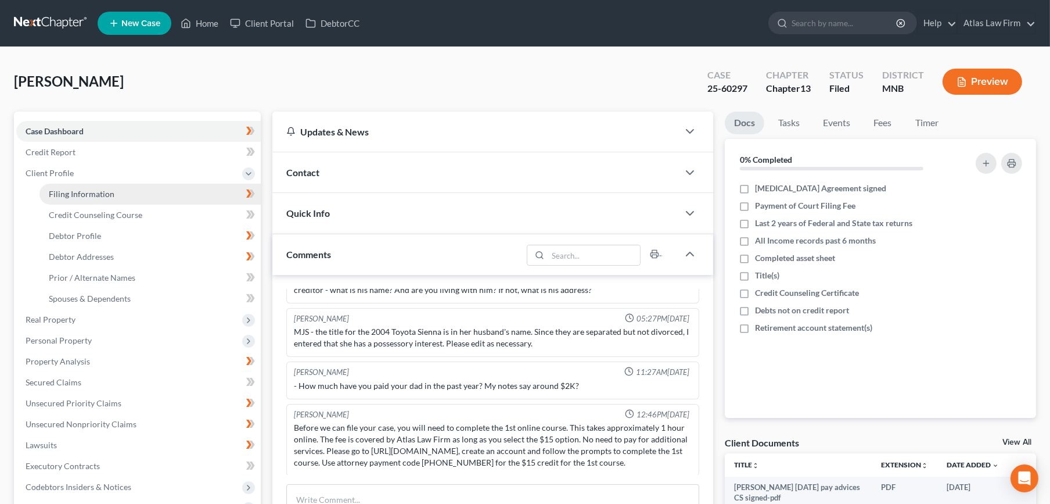
click at [88, 196] on span "Filing Information" at bounding box center [82, 194] width 66 height 10
select select "1"
select select "0"
select select "3"
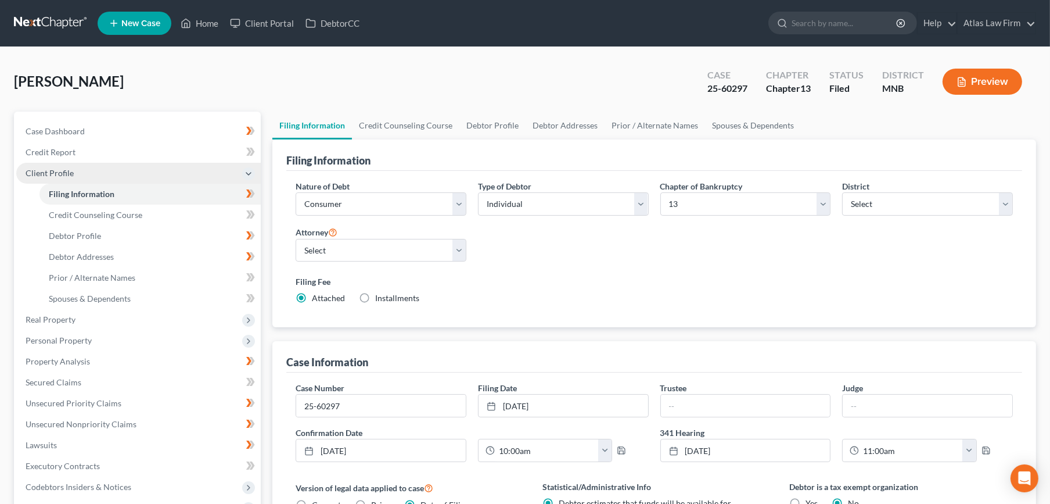
click at [49, 170] on span "Client Profile" at bounding box center [50, 173] width 48 height 10
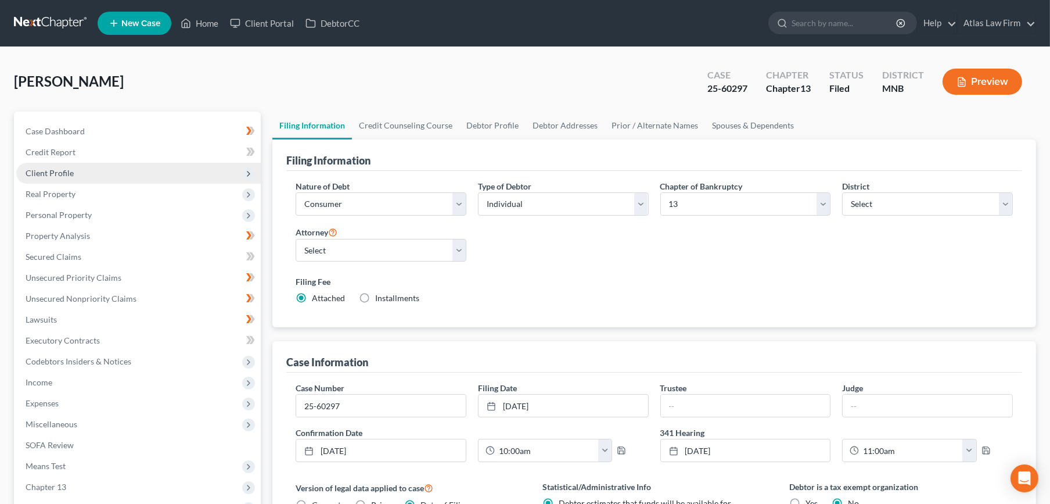
click at [48, 169] on span "Client Profile" at bounding box center [50, 173] width 48 height 10
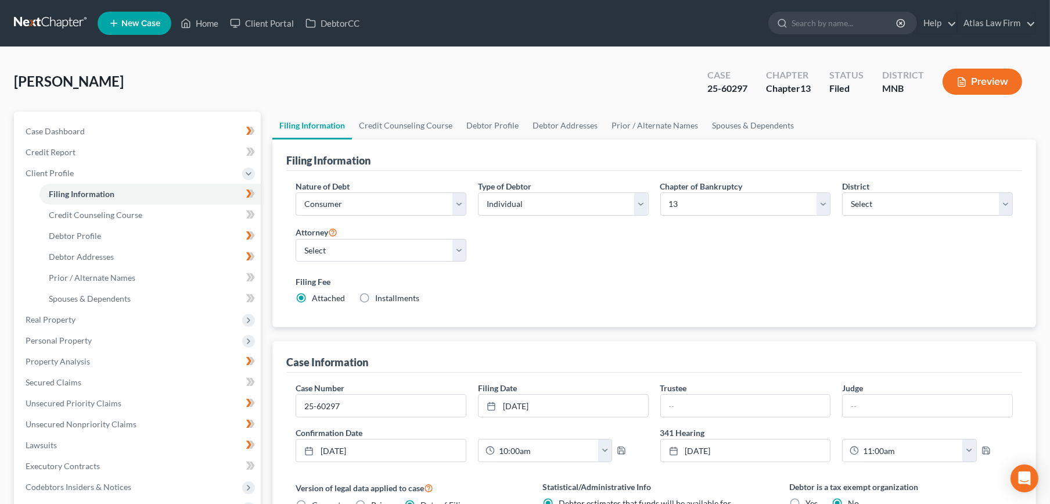
click at [968, 72] on button "Preview" at bounding box center [983, 82] width 80 height 26
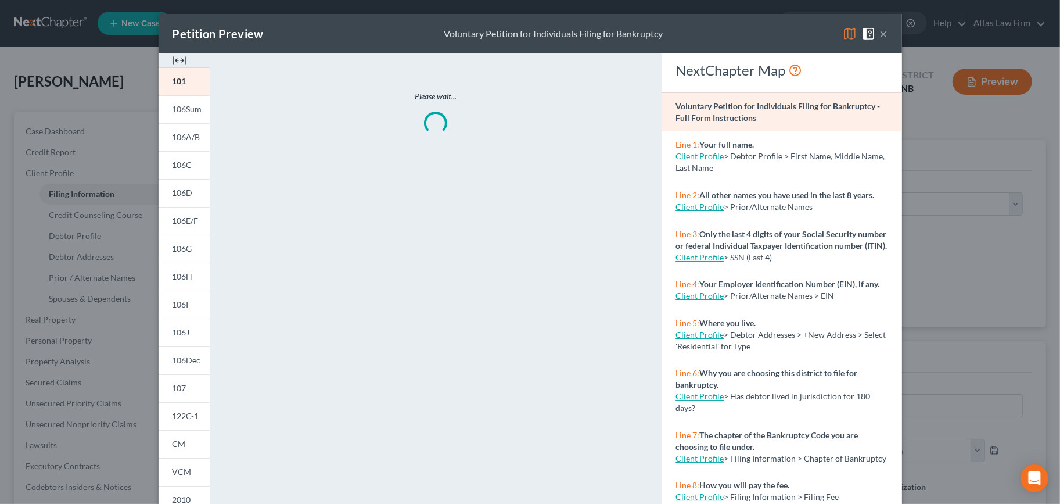
click at [846, 31] on img at bounding box center [850, 34] width 14 height 14
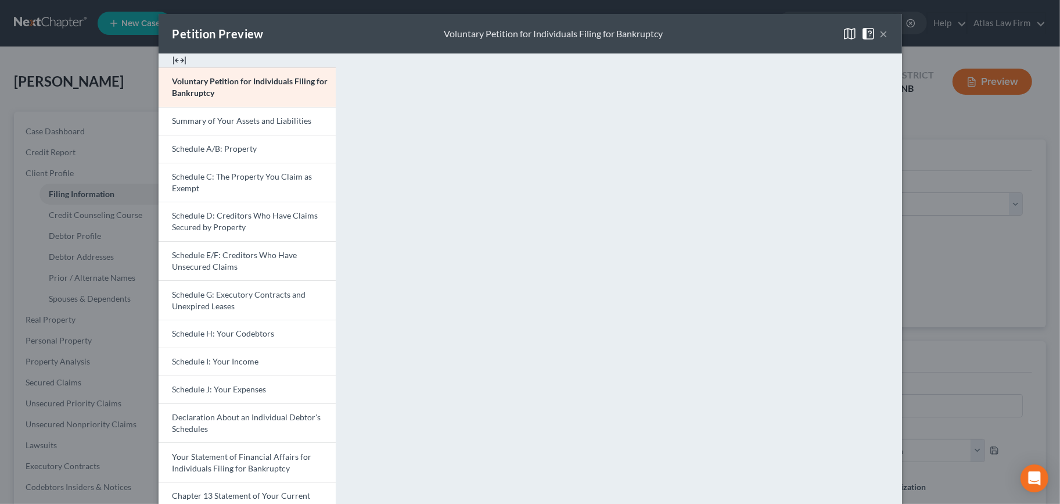
click at [880, 31] on button "×" at bounding box center [884, 34] width 8 height 14
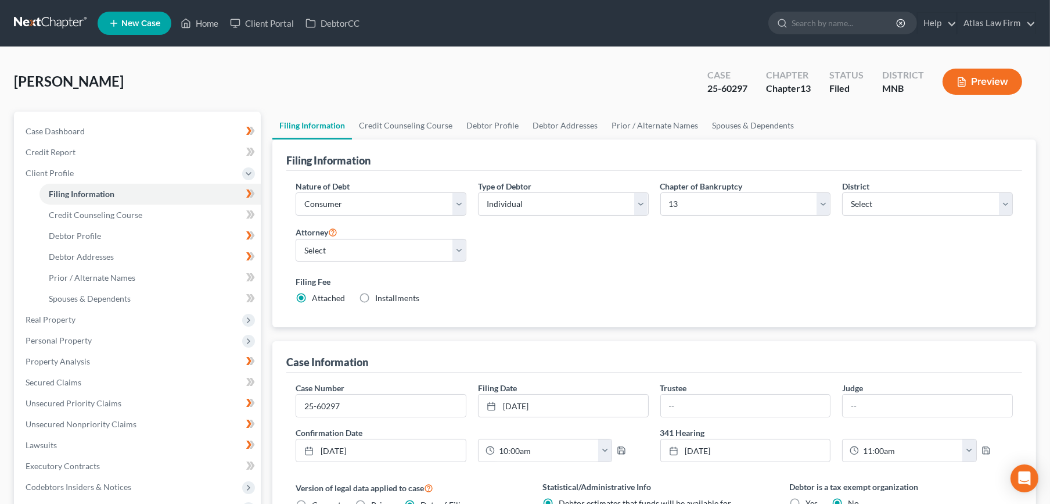
click at [958, 86] on icon "button" at bounding box center [962, 82] width 10 height 10
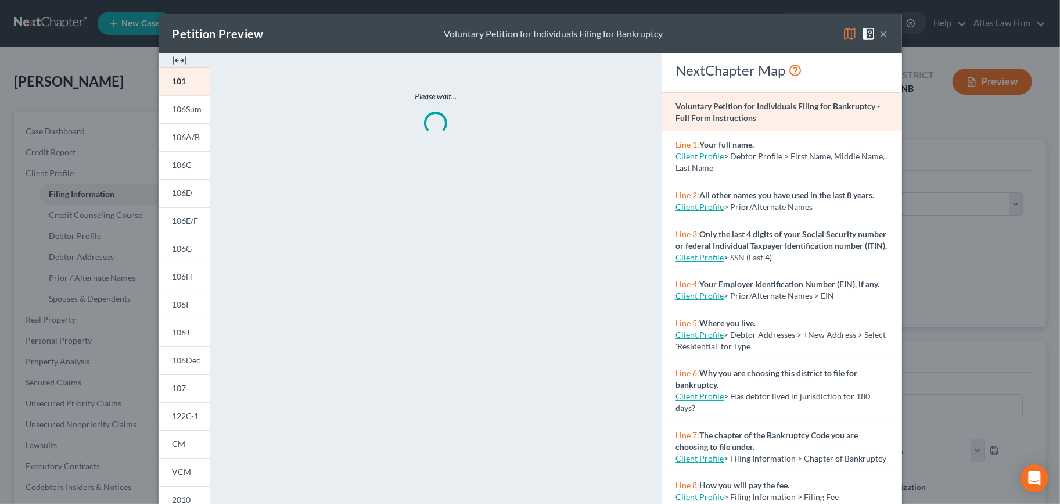
click at [843, 35] on img at bounding box center [850, 34] width 14 height 14
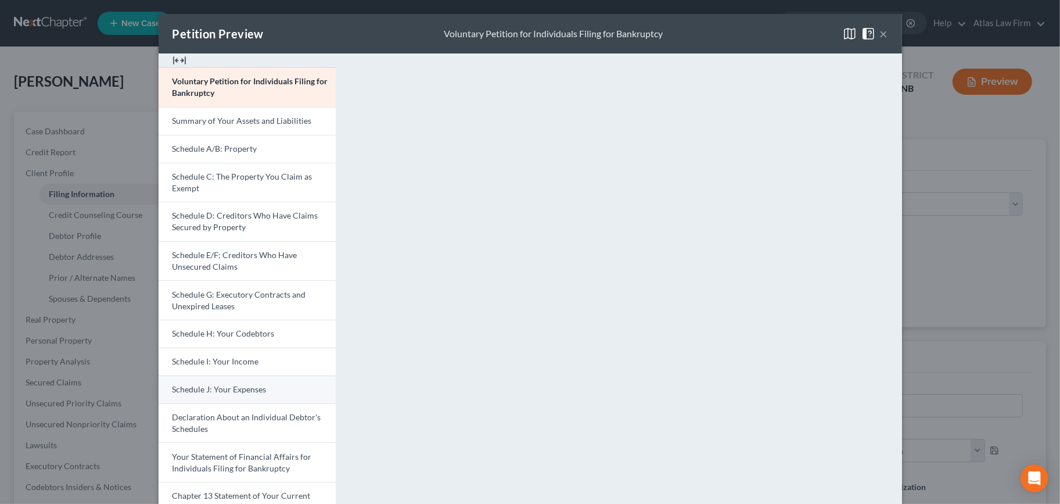
click at [266, 383] on link "Schedule J: Your Expenses" at bounding box center [247, 389] width 177 height 28
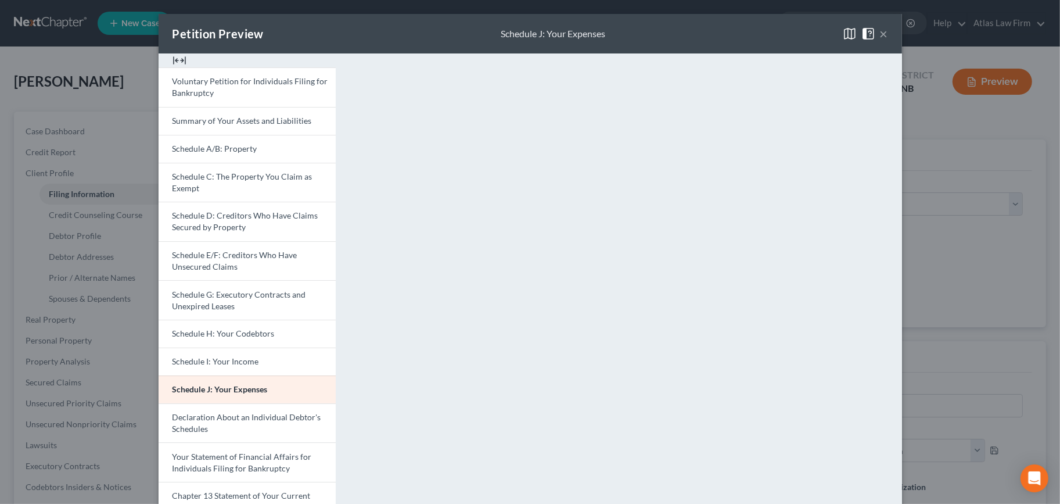
click at [880, 33] on button "×" at bounding box center [884, 34] width 8 height 14
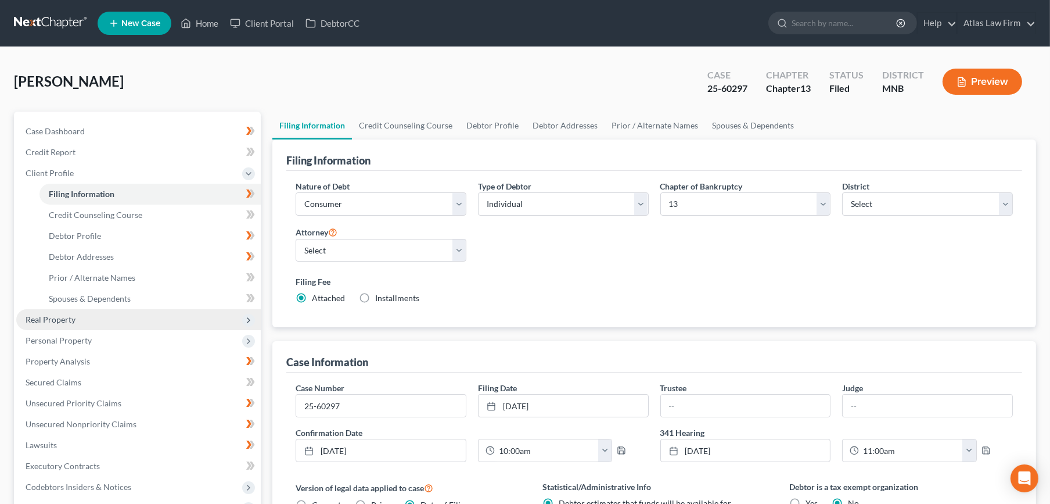
click at [109, 318] on span "Real Property" at bounding box center [138, 319] width 245 height 21
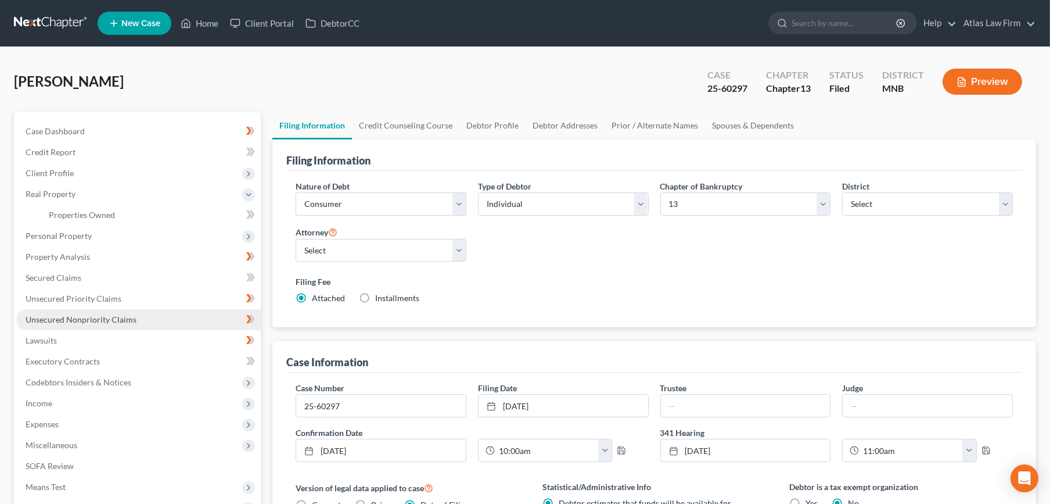
scroll to position [193, 0]
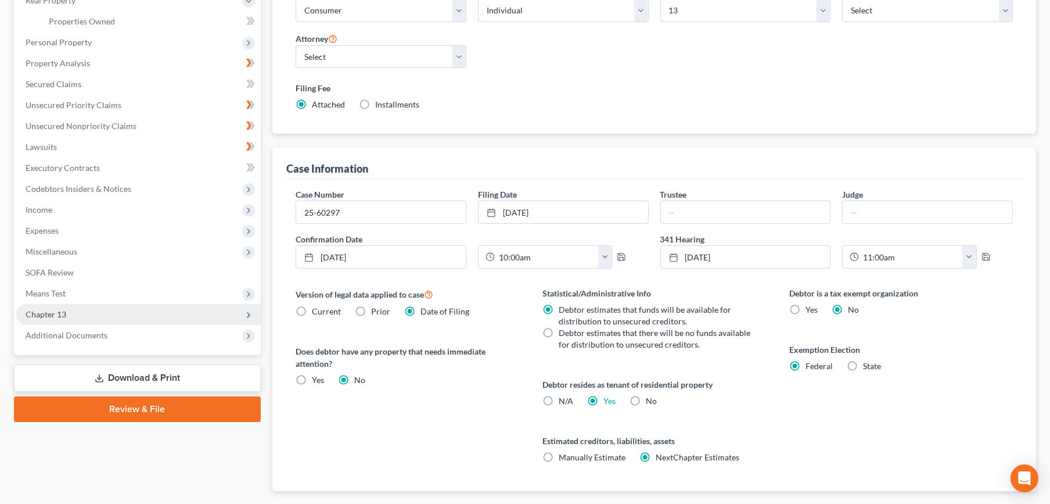
click at [109, 314] on span "Chapter 13" at bounding box center [138, 314] width 245 height 21
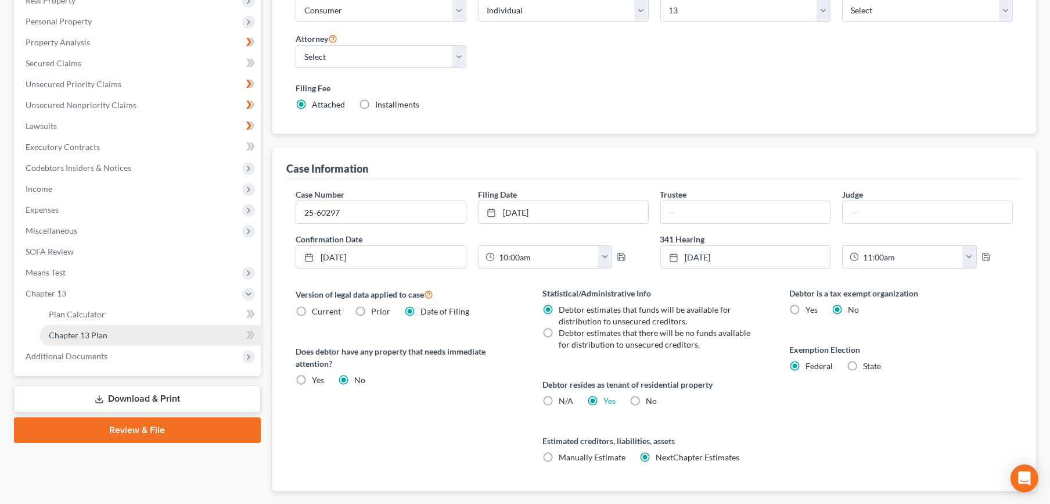
click at [117, 328] on link "Chapter 13 Plan" at bounding box center [149, 335] width 221 height 21
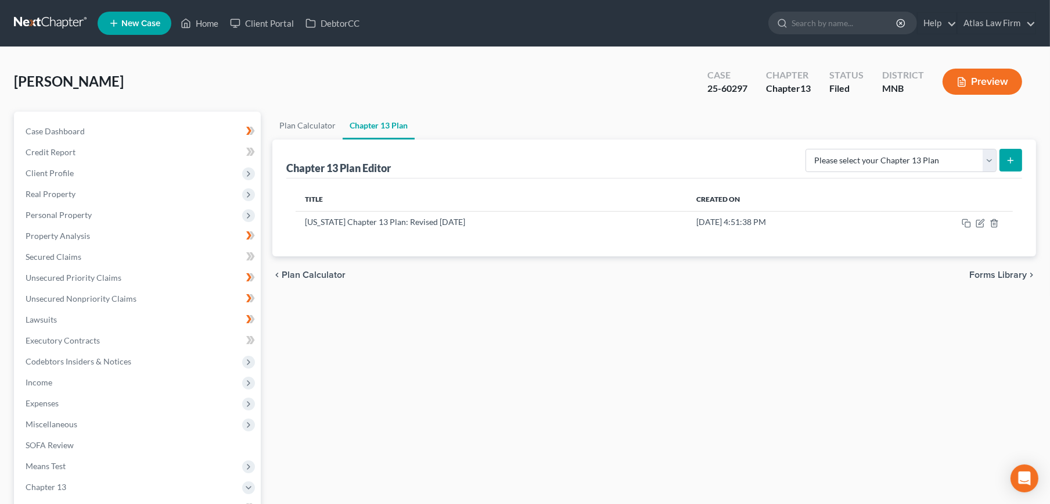
click at [49, 18] on link at bounding box center [51, 23] width 74 height 21
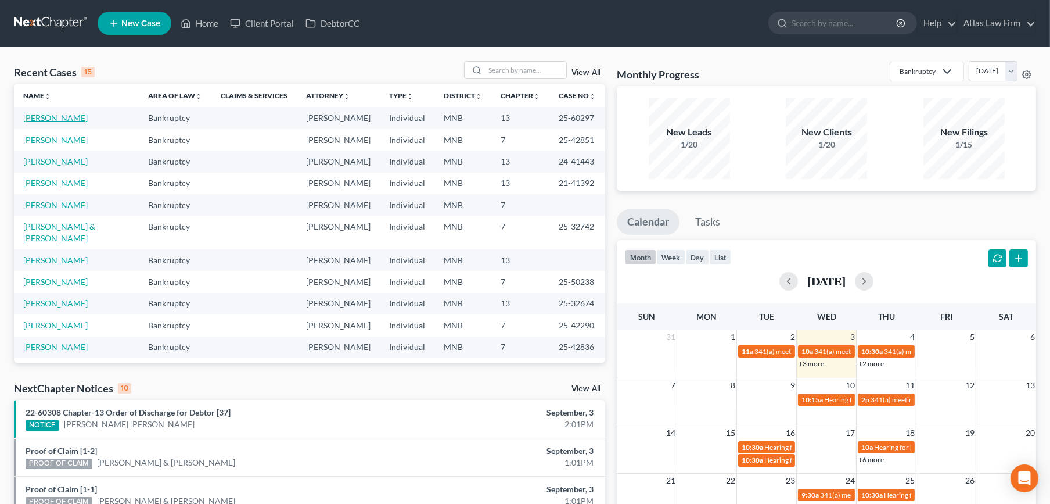
click at [57, 113] on link "[PERSON_NAME]" at bounding box center [55, 118] width 64 height 10
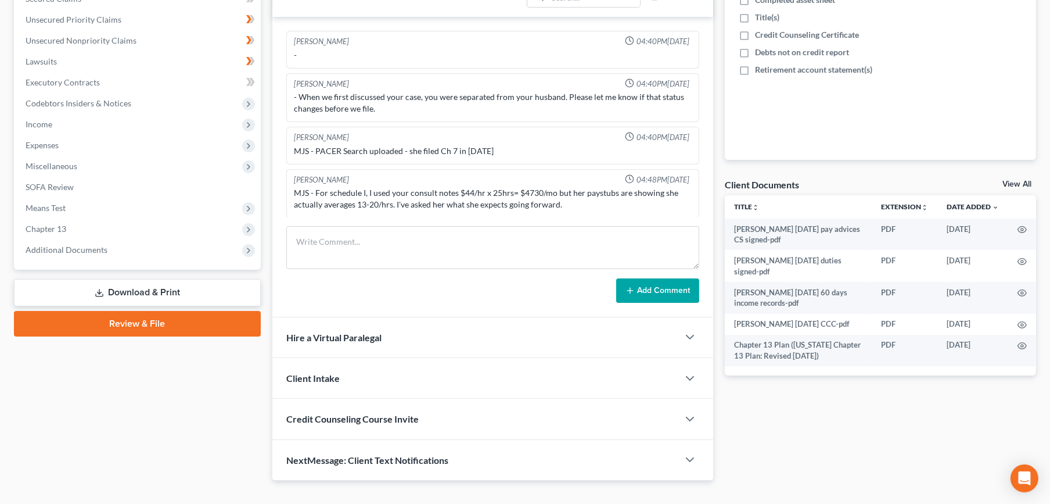
scroll to position [553, 0]
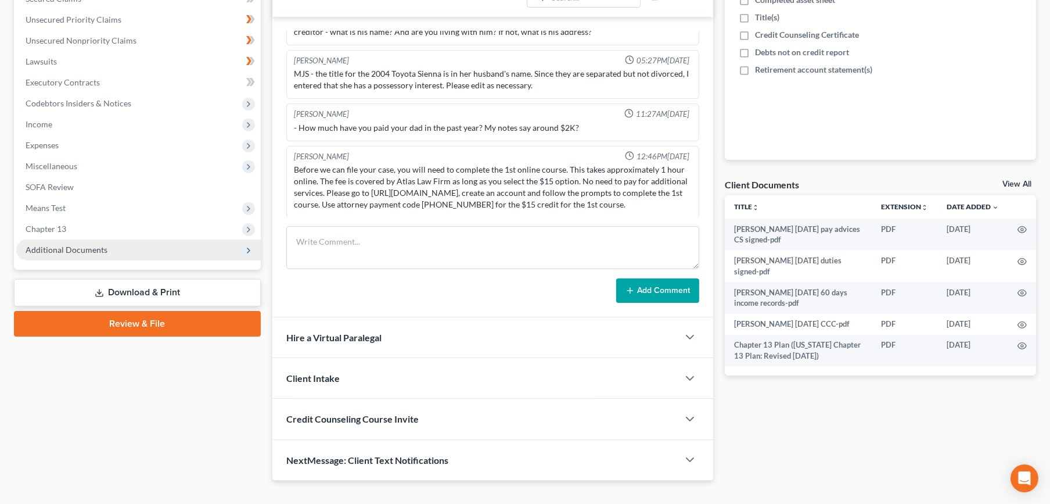
click at [55, 245] on span "Additional Documents" at bounding box center [67, 250] width 82 height 10
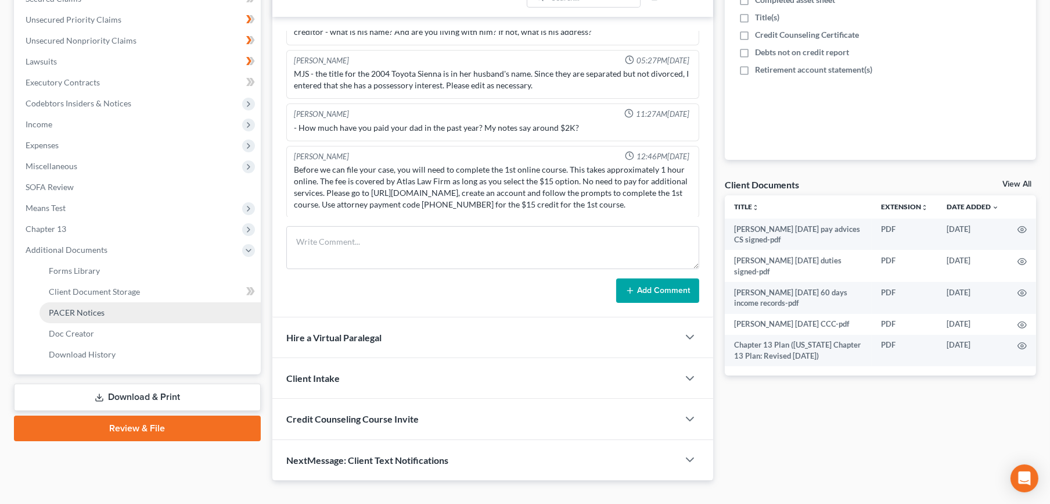
click at [81, 311] on span "PACER Notices" at bounding box center [77, 312] width 56 height 10
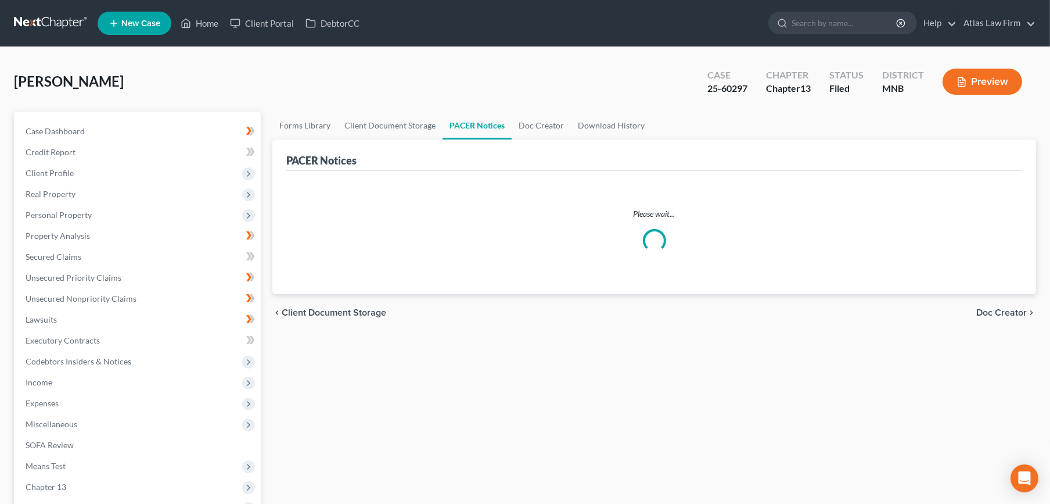
click at [48, 7] on nav "Home New Case Client Portal DebtorCC Atlas Law Firm [EMAIL_ADDRESS][DOMAIN_NAME…" at bounding box center [525, 23] width 1050 height 46
click at [48, 13] on link at bounding box center [51, 23] width 74 height 21
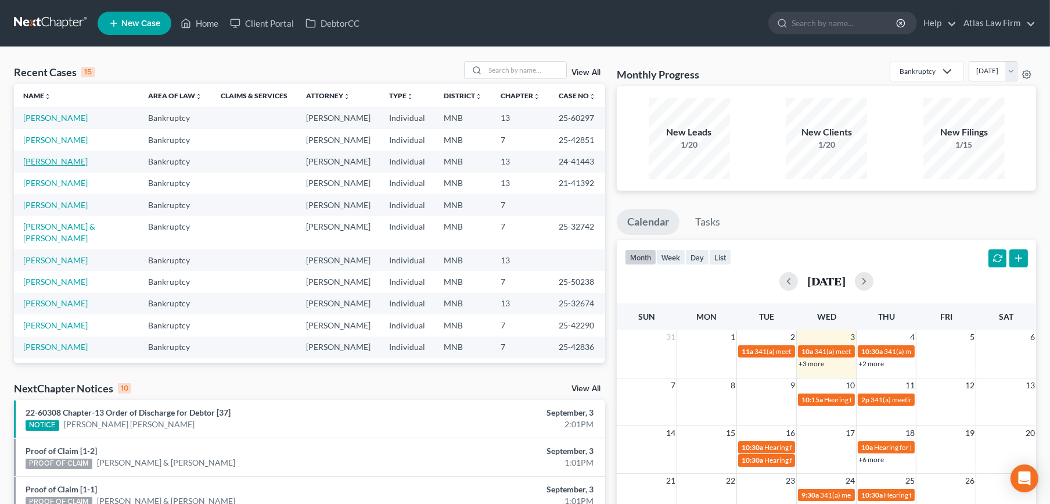
click at [68, 159] on link "[PERSON_NAME]" at bounding box center [55, 161] width 64 height 10
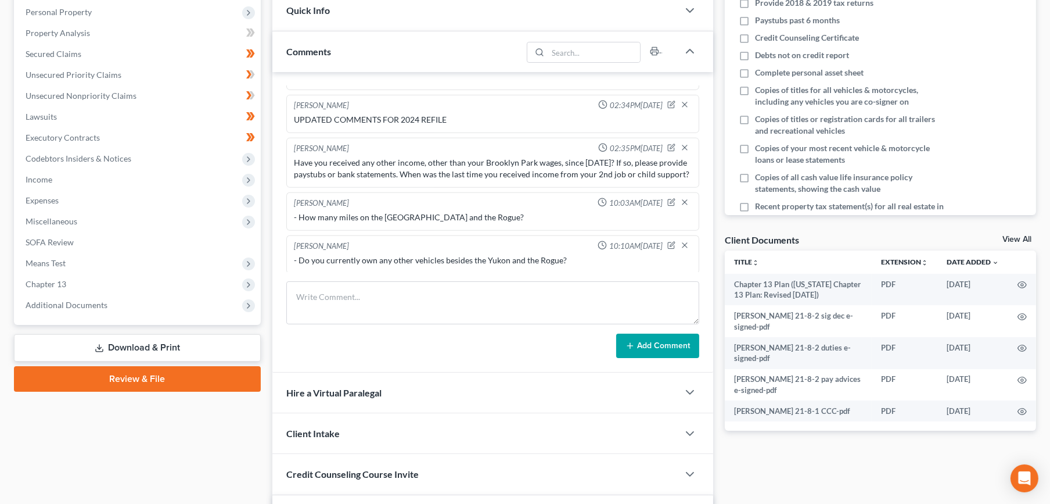
scroll to position [258, 0]
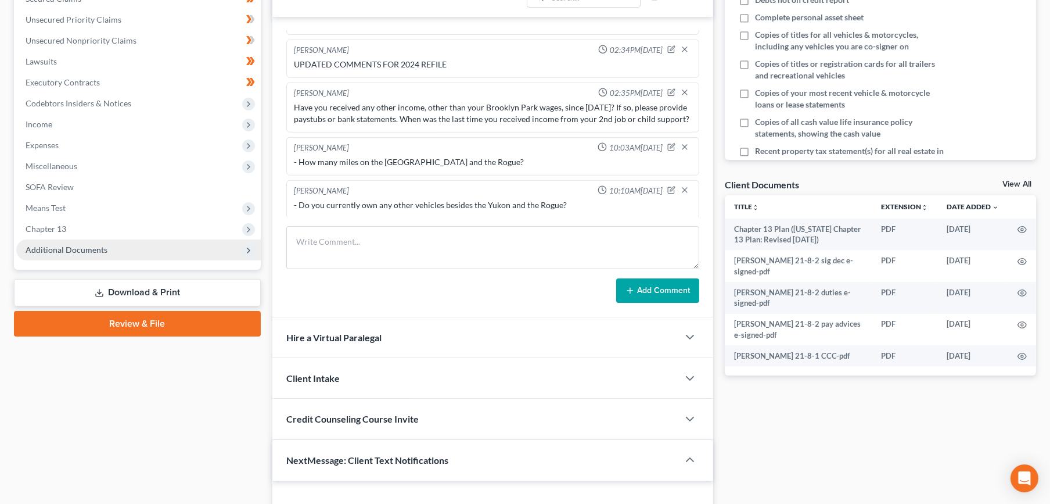
click at [67, 239] on span "Additional Documents" at bounding box center [138, 249] width 245 height 21
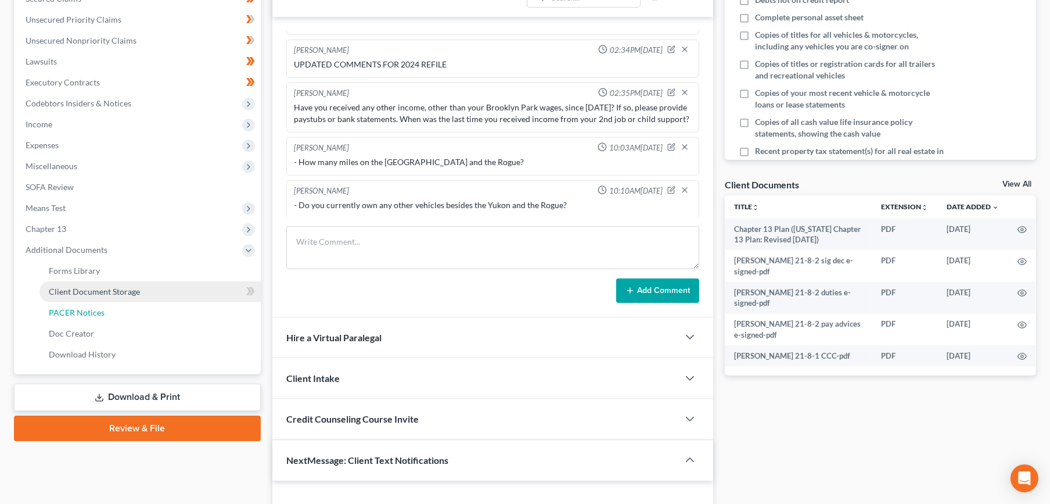
drag, startPoint x: 66, startPoint y: 305, endPoint x: 84, endPoint y: 302, distance: 18.2
click at [66, 305] on link "PACER Notices" at bounding box center [149, 312] width 221 height 21
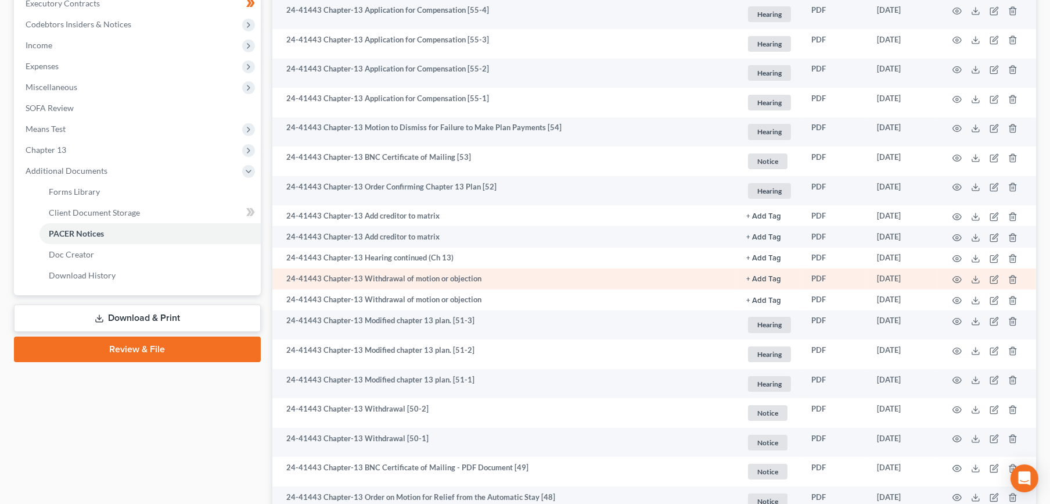
scroll to position [516, 0]
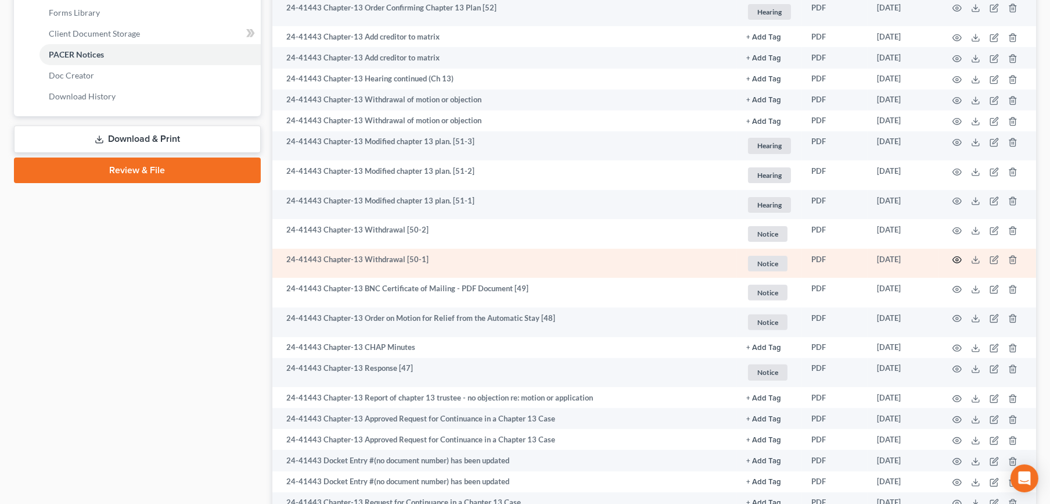
click at [959, 258] on icon "button" at bounding box center [956, 259] width 9 height 9
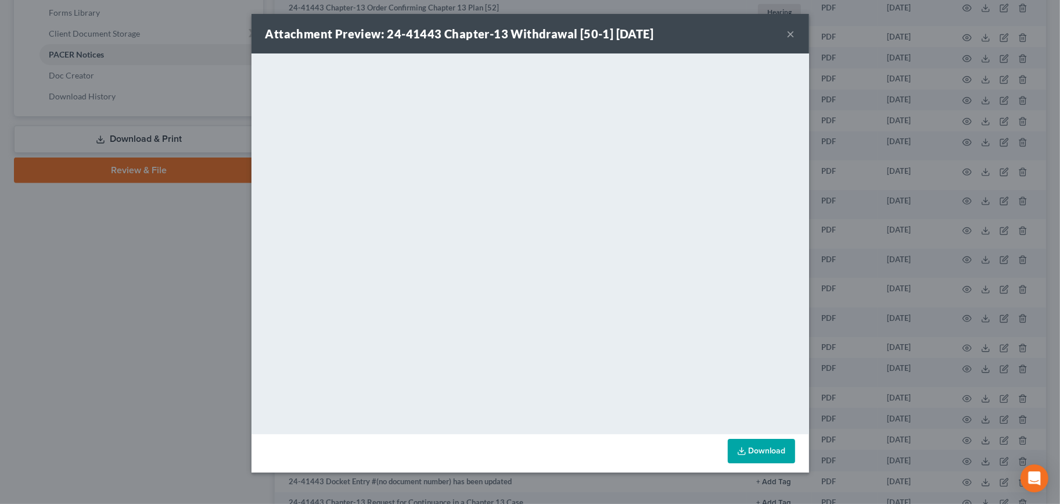
click at [792, 35] on button "×" at bounding box center [791, 34] width 8 height 14
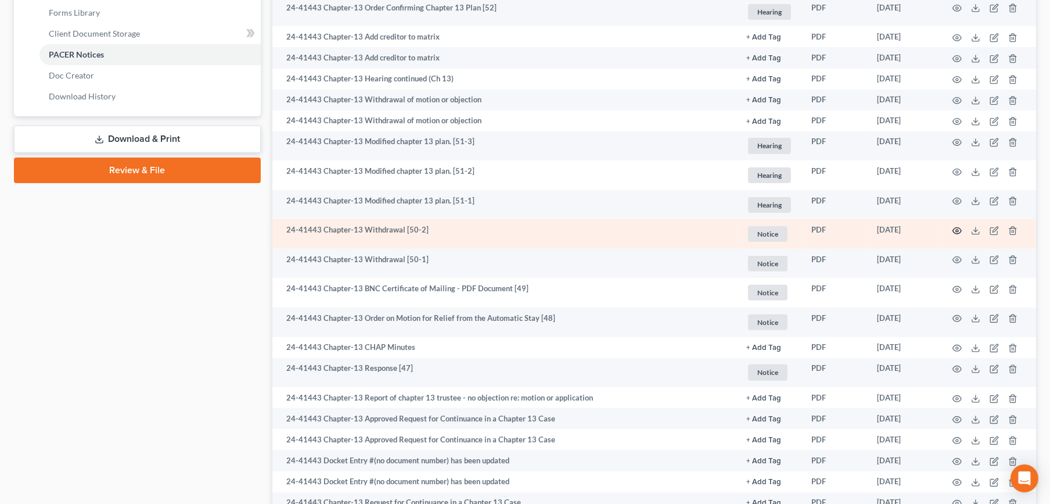
click at [956, 228] on icon "button" at bounding box center [956, 230] width 9 height 9
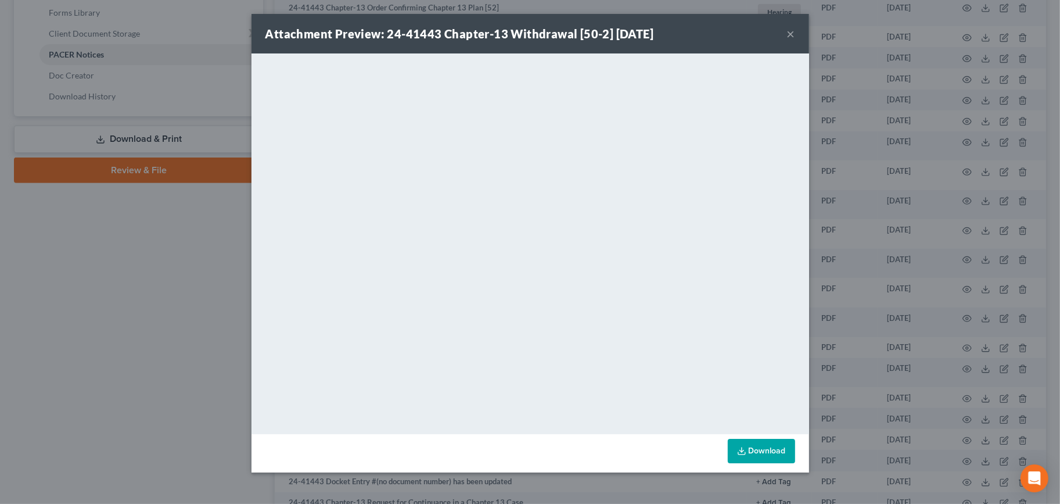
click at [792, 35] on button "×" at bounding box center [791, 34] width 8 height 14
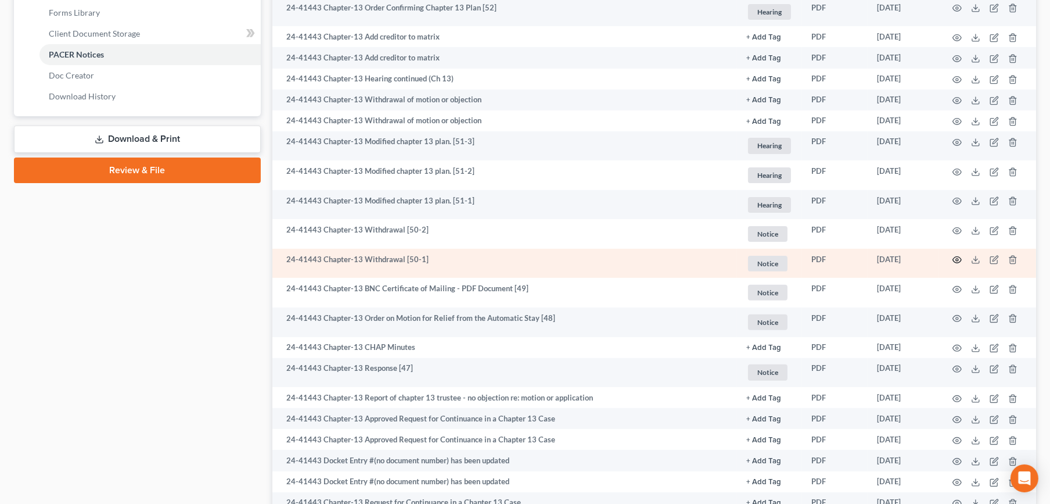
click at [954, 258] on icon "button" at bounding box center [956, 259] width 9 height 9
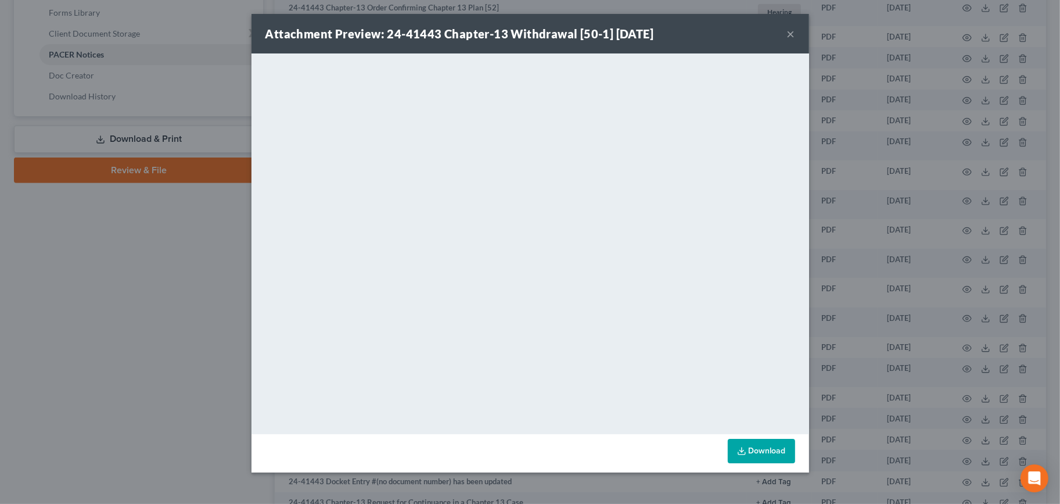
click at [788, 38] on button "×" at bounding box center [791, 34] width 8 height 14
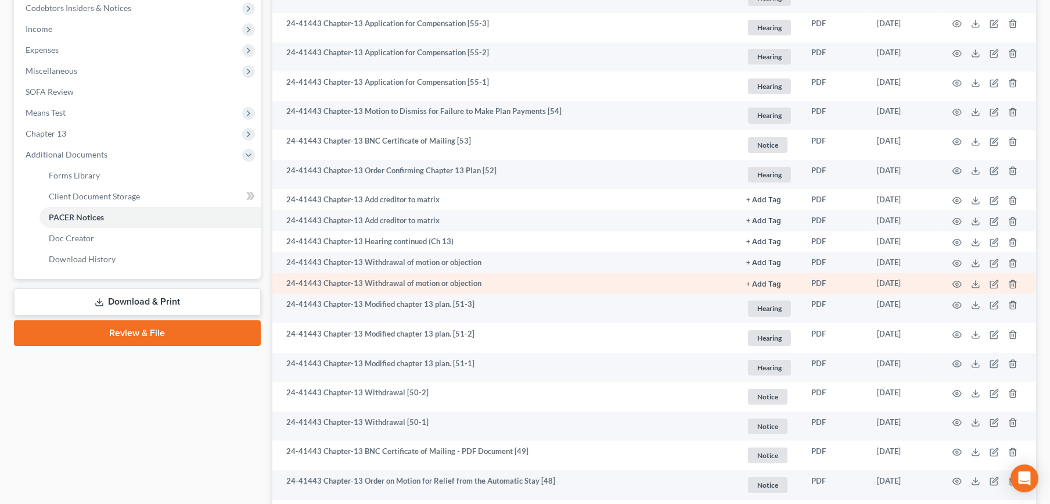
scroll to position [322, 0]
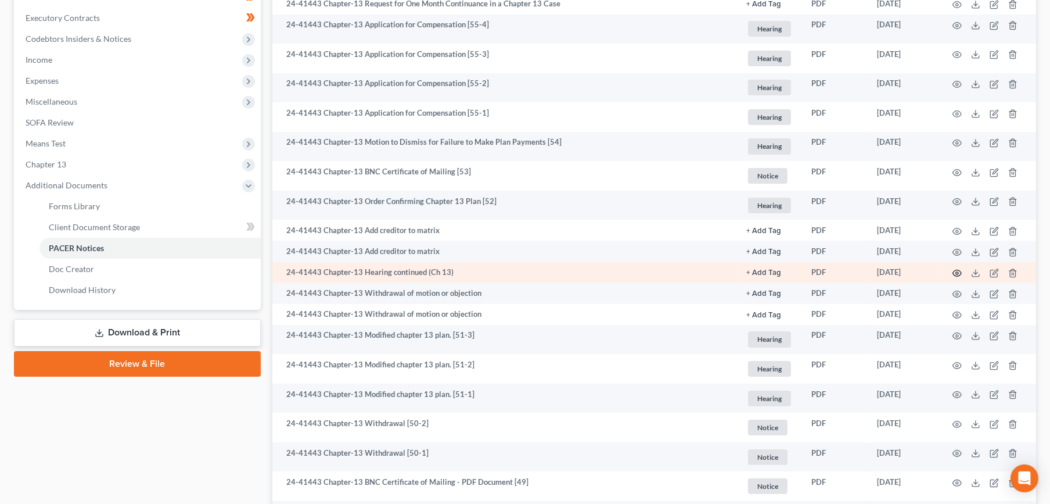
click at [958, 271] on icon "button" at bounding box center [956, 272] width 9 height 9
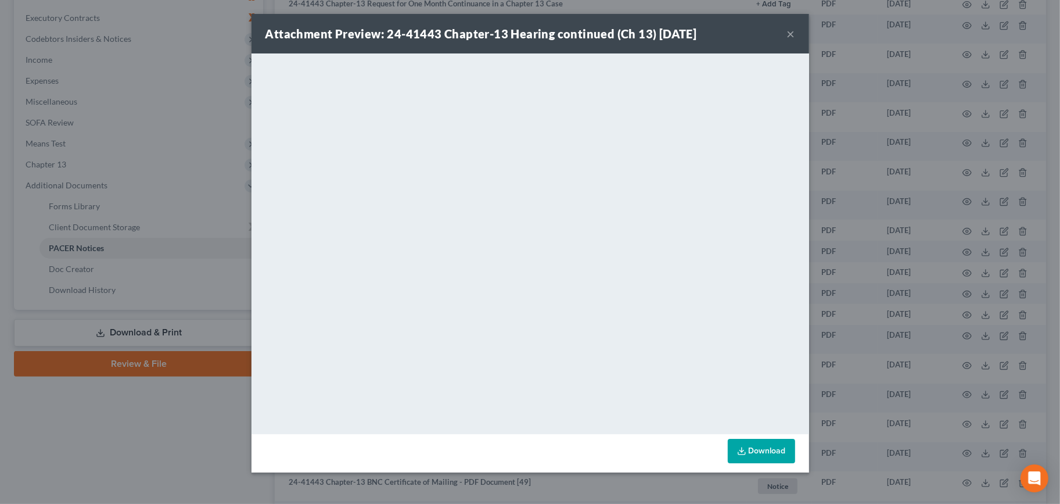
click at [792, 37] on button "×" at bounding box center [791, 34] width 8 height 14
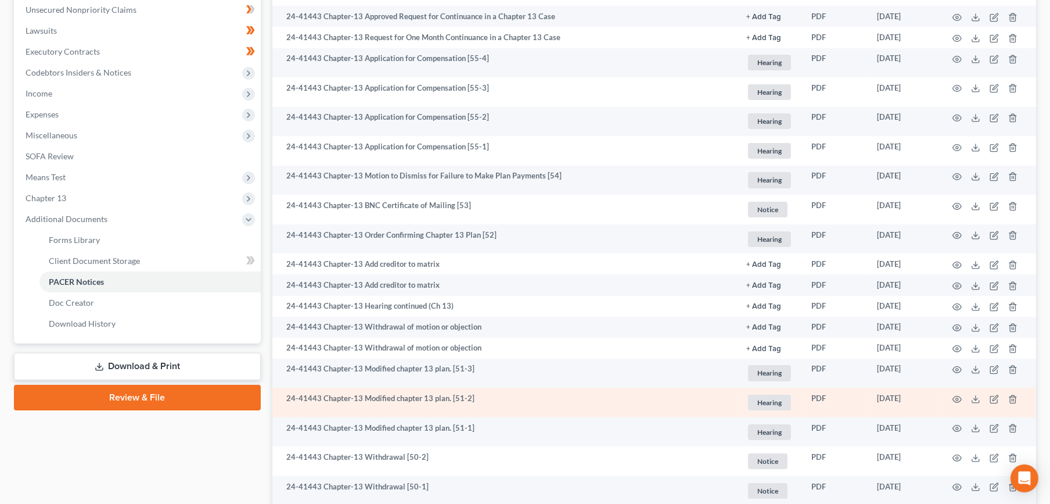
scroll to position [258, 0]
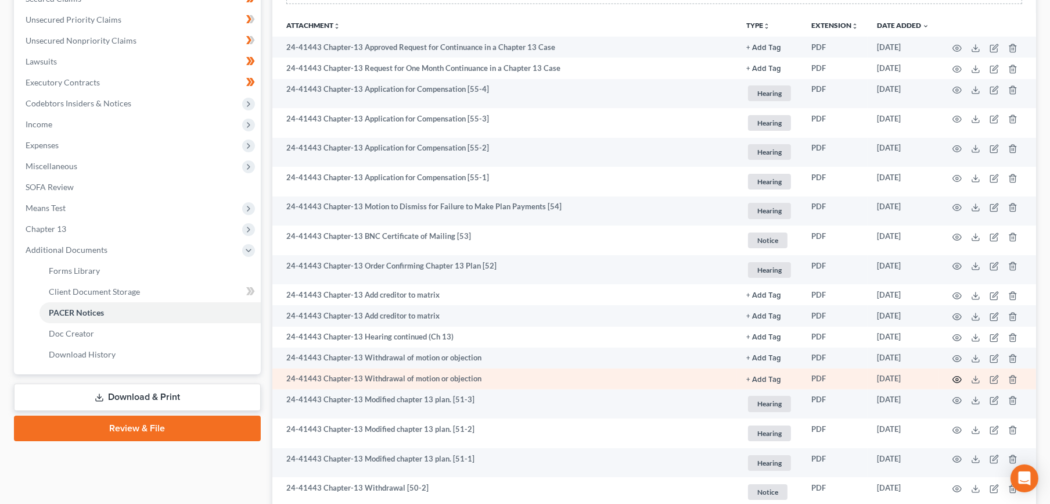
click at [953, 377] on icon "button" at bounding box center [956, 379] width 9 height 9
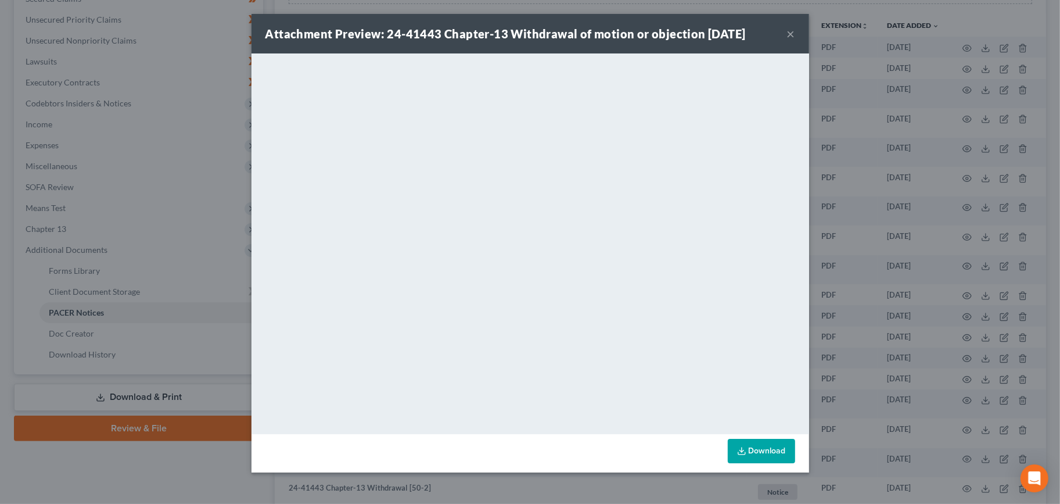
click at [789, 30] on button "×" at bounding box center [791, 34] width 8 height 14
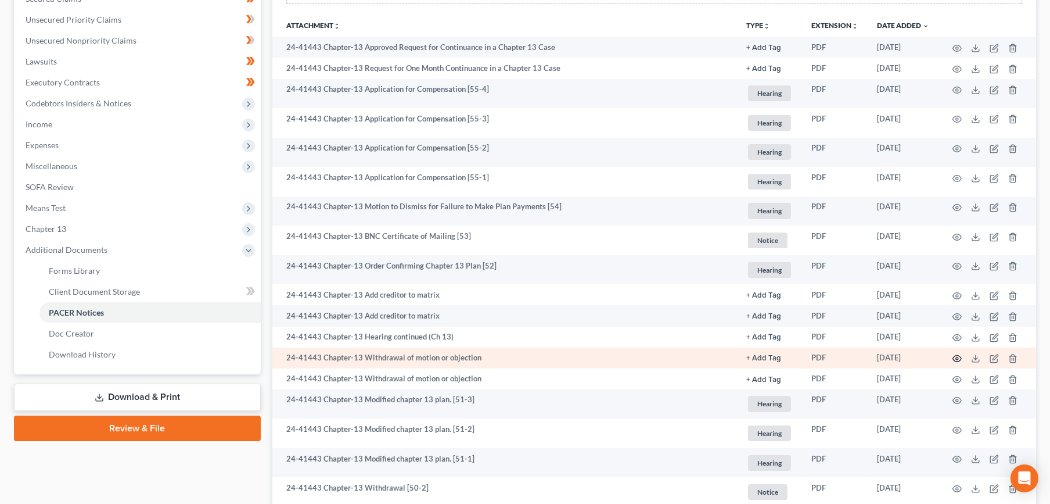
click at [959, 359] on icon "button" at bounding box center [956, 358] width 9 height 9
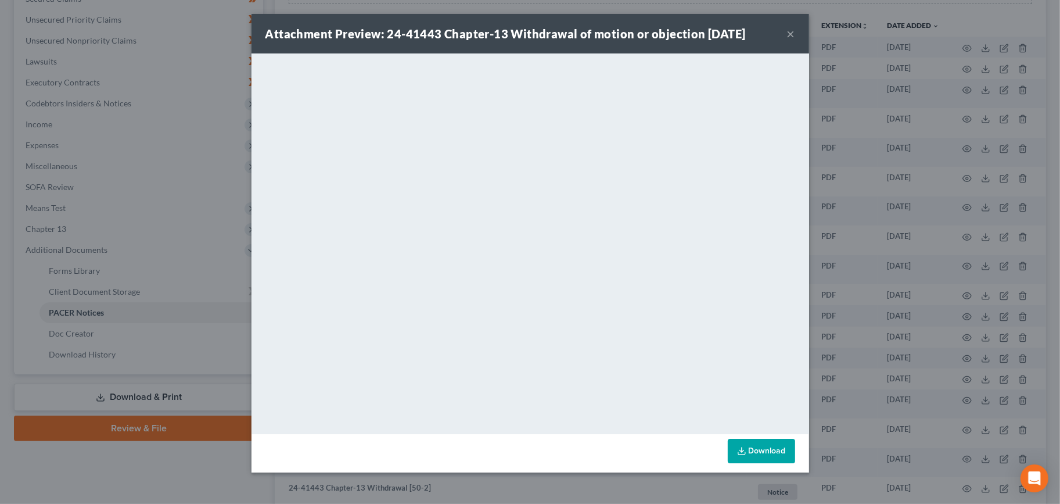
click at [788, 41] on div "Attachment Preview: 24-41443 Chapter-13 Withdrawal of motion or objection [DATE…" at bounding box center [530, 33] width 558 height 39
drag, startPoint x: 789, startPoint y: 38, endPoint x: 431, endPoint y: 6, distance: 359.8
click at [788, 38] on button "×" at bounding box center [791, 34] width 8 height 14
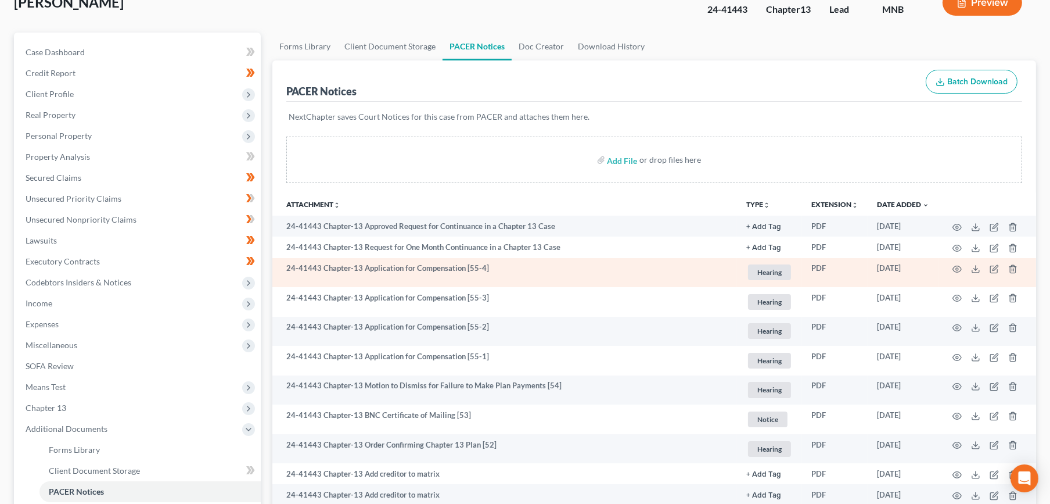
scroll to position [0, 0]
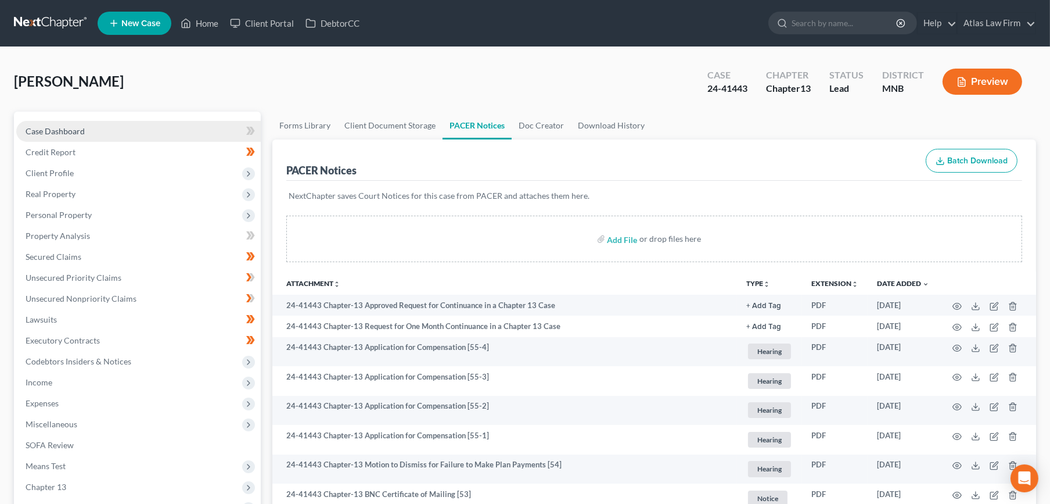
click at [89, 130] on link "Case Dashboard" at bounding box center [138, 131] width 245 height 21
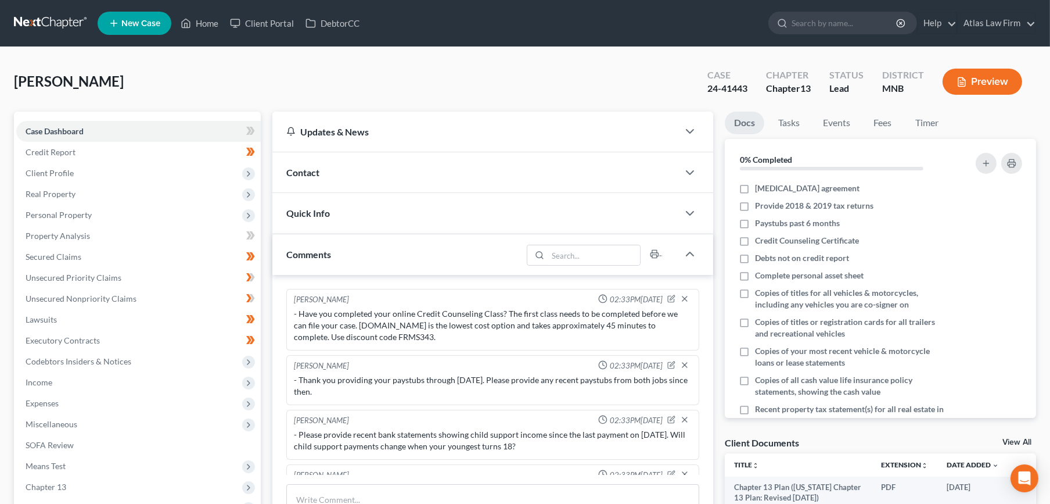
scroll to position [771, 0]
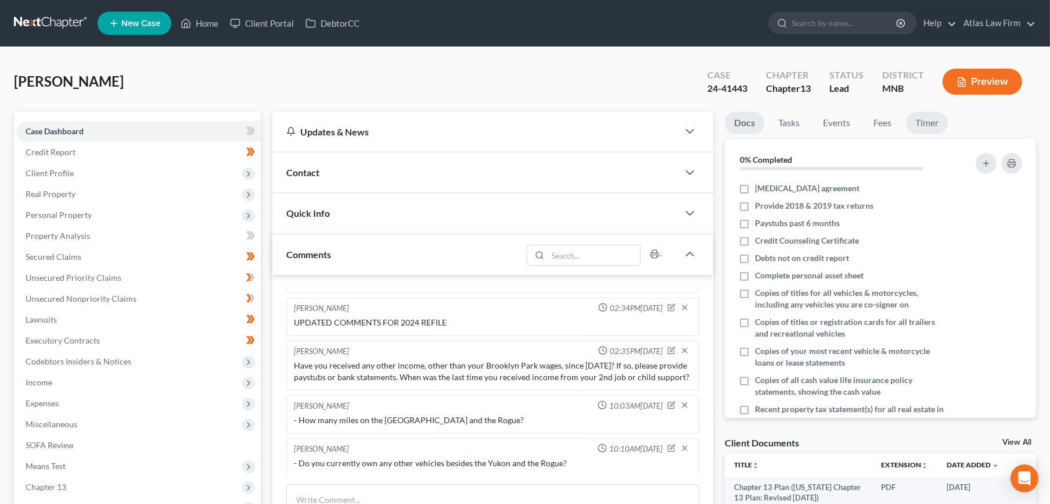
click at [925, 122] on link "Timer" at bounding box center [927, 123] width 42 height 23
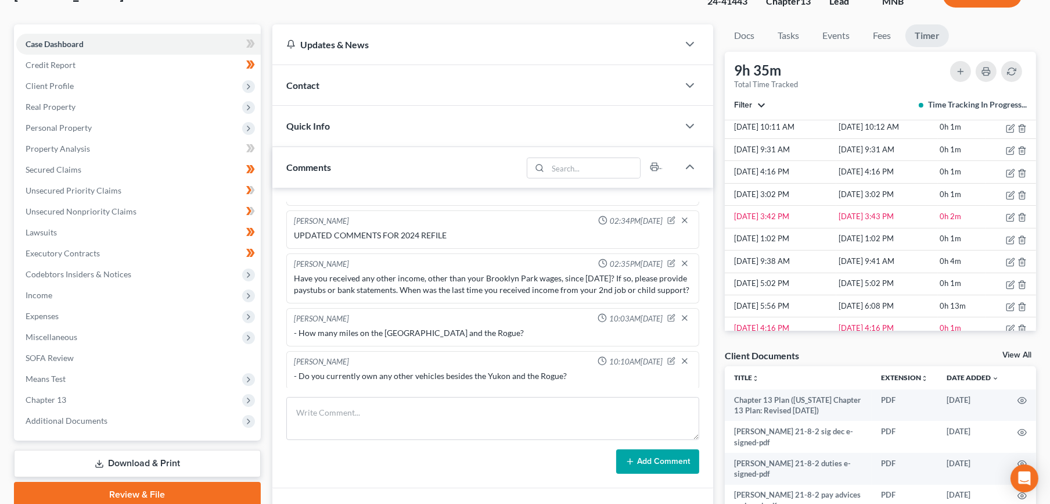
scroll to position [322, 0]
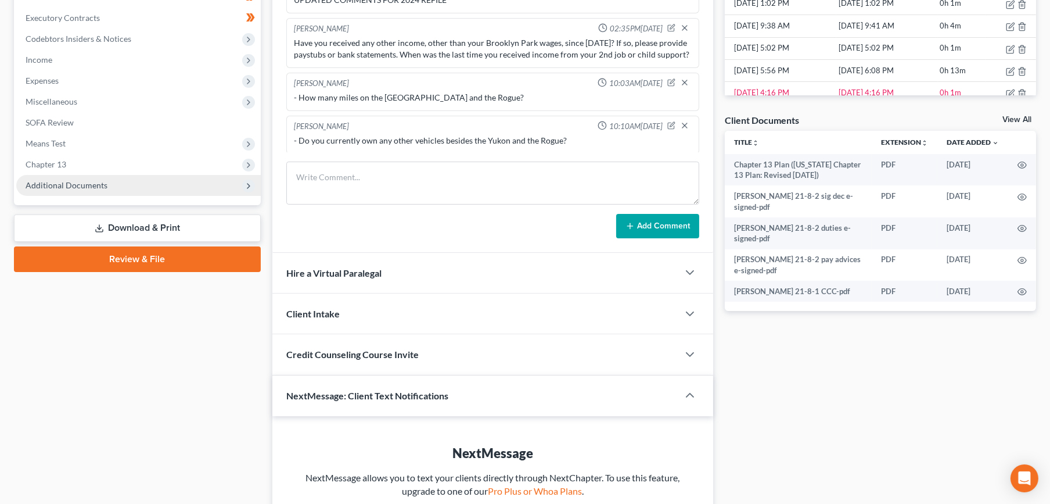
click at [52, 180] on span "Additional Documents" at bounding box center [67, 185] width 82 height 10
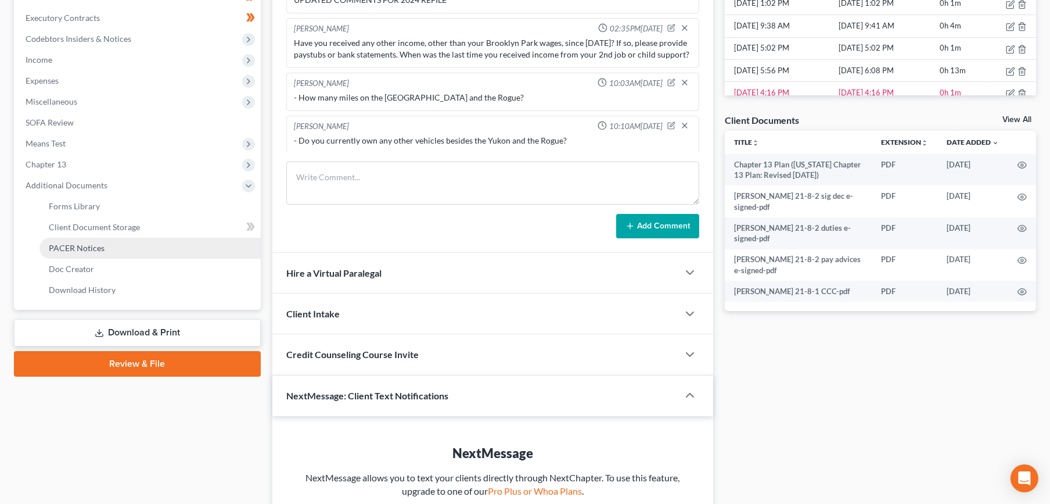
click at [66, 251] on link "PACER Notices" at bounding box center [149, 248] width 221 height 21
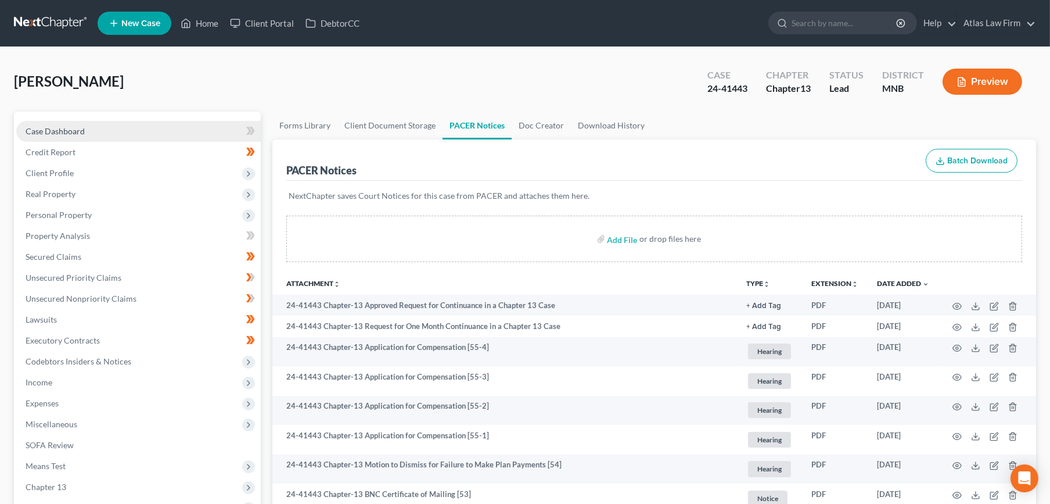
click at [30, 129] on span "Case Dashboard" at bounding box center [55, 131] width 59 height 10
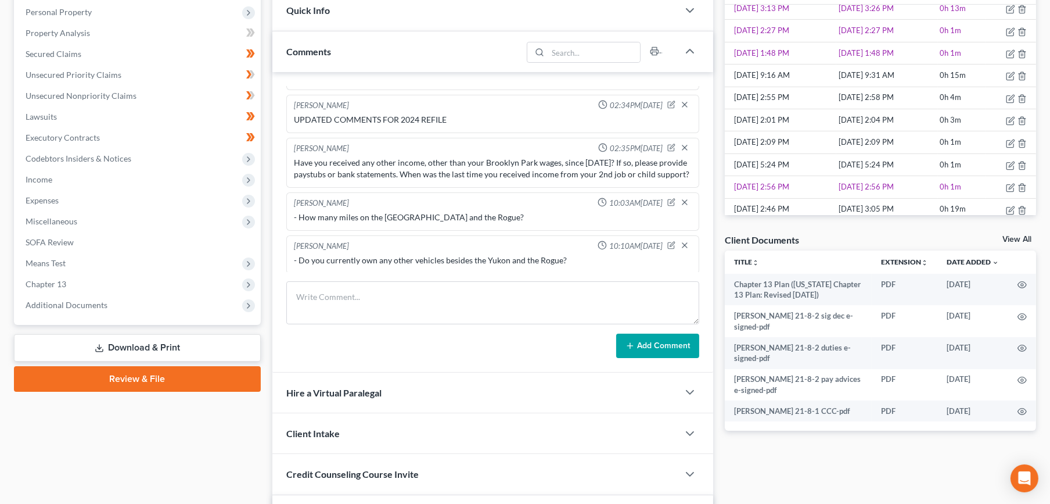
scroll to position [387, 0]
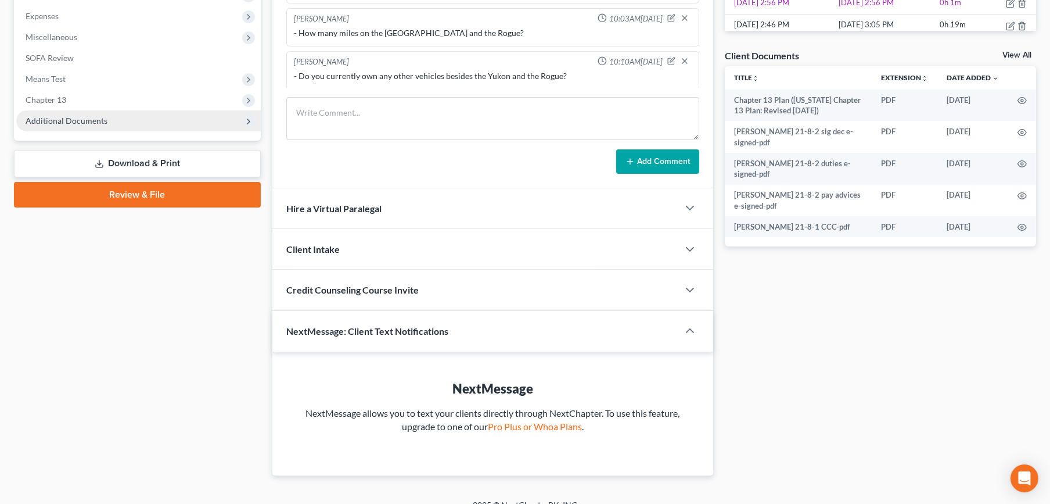
click at [89, 123] on span "Additional Documents" at bounding box center [67, 121] width 82 height 10
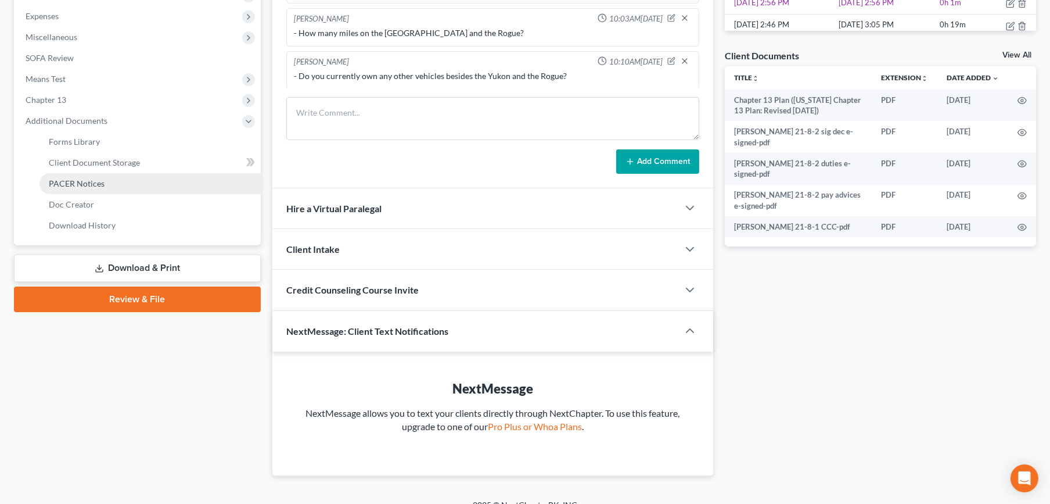
click at [88, 180] on span "PACER Notices" at bounding box center [77, 183] width 56 height 10
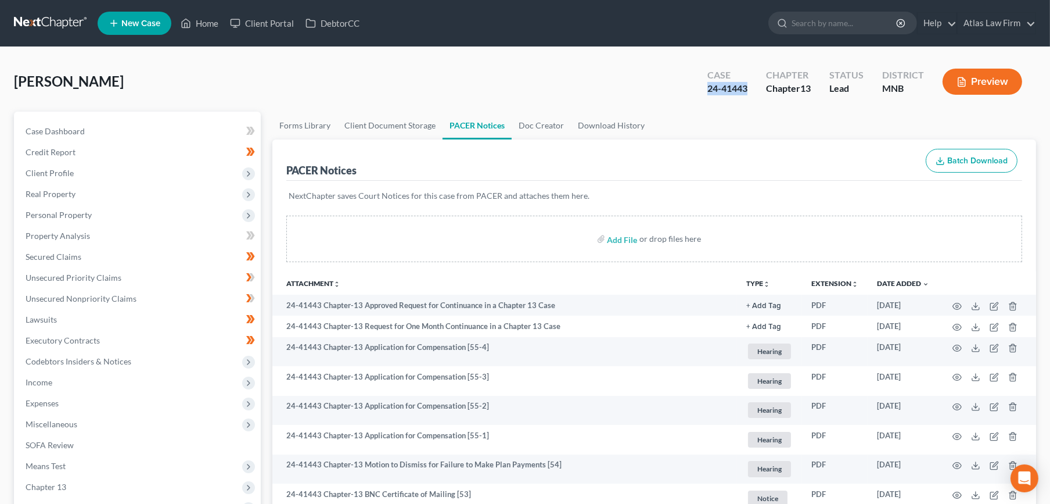
drag, startPoint x: 743, startPoint y: 89, endPoint x: 703, endPoint y: 103, distance: 42.8
click at [703, 102] on div "[PERSON_NAME] Upgraded Case 24-41443 Chapter Chapter 13 Status Lead District MN…" at bounding box center [525, 86] width 1022 height 51
click at [735, 115] on ul "Forms Library Client Document Storage PACER Notices Doc Creator Download History" at bounding box center [654, 126] width 764 height 28
drag, startPoint x: 751, startPoint y: 89, endPoint x: 704, endPoint y: 92, distance: 47.1
click at [704, 92] on div "Case 24-41443" at bounding box center [727, 83] width 59 height 34
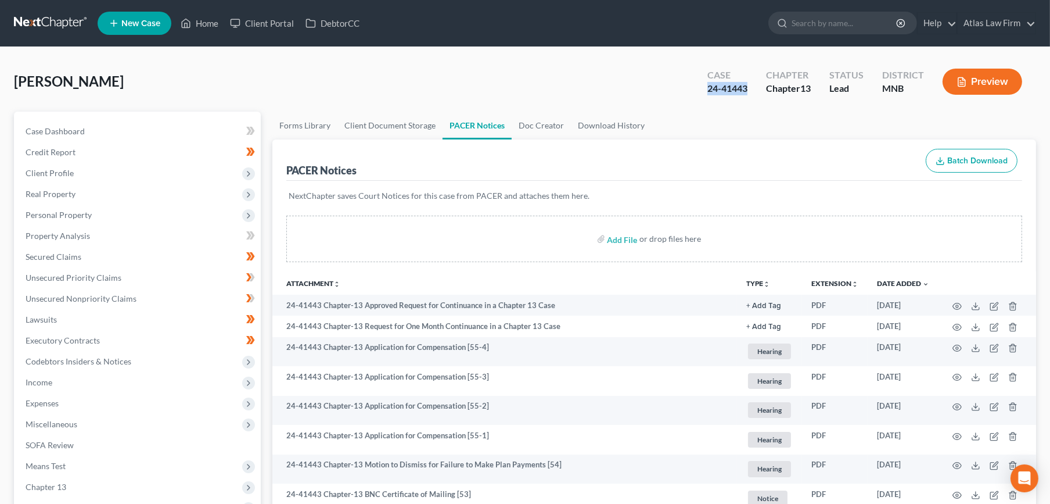
copy div "24-41443"
